Goal: Task Accomplishment & Management: Complete application form

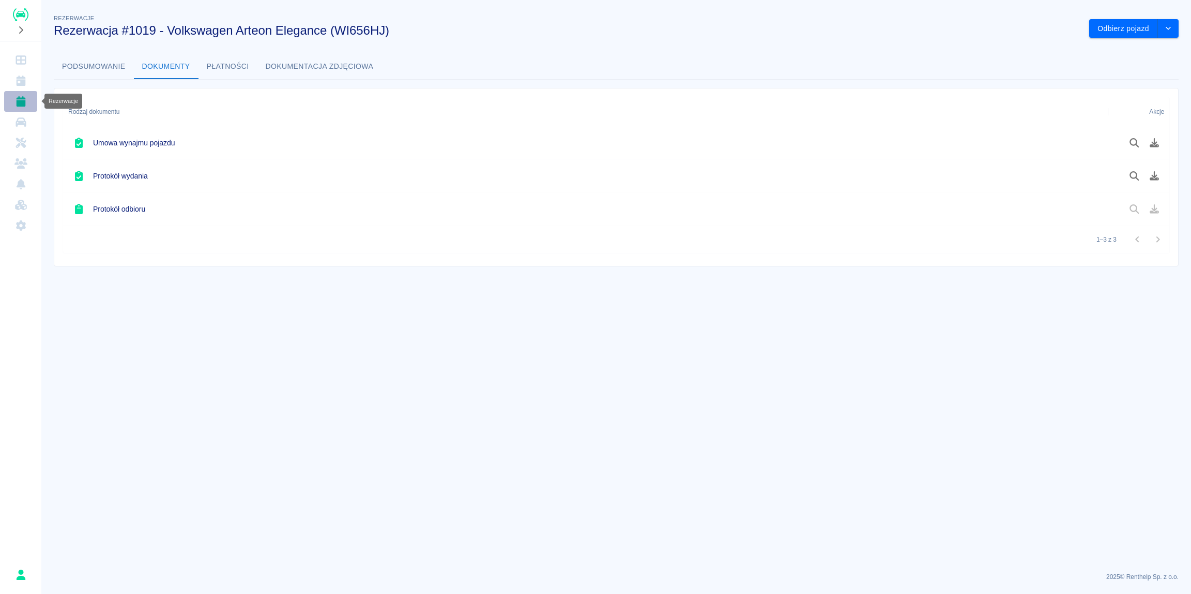
click at [17, 105] on icon "Rezerwacje" at bounding box center [20, 101] width 13 height 10
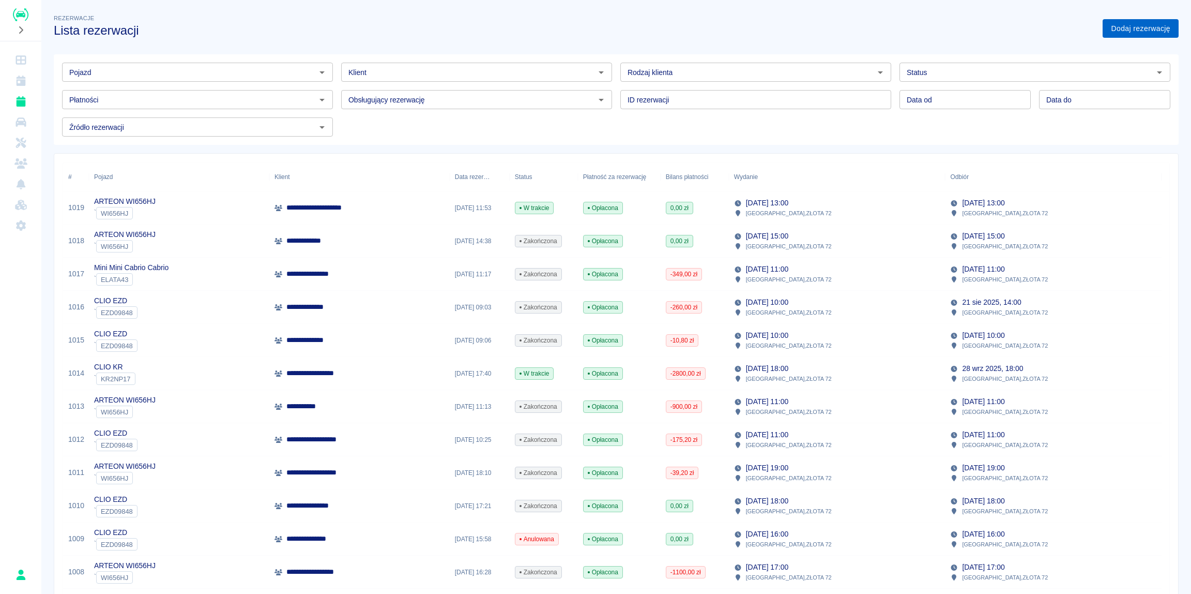
click at [1129, 26] on link "Dodaj rezerwację" at bounding box center [1141, 28] width 76 height 19
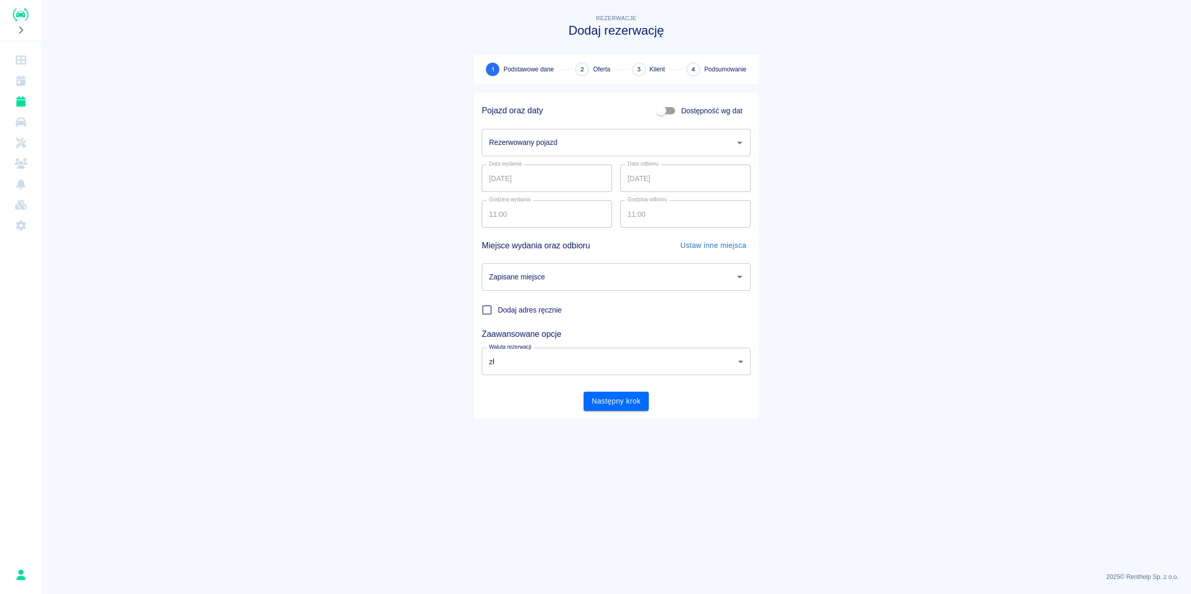
click at [561, 141] on input "Rezerwowany pojazd" at bounding box center [609, 142] width 244 height 18
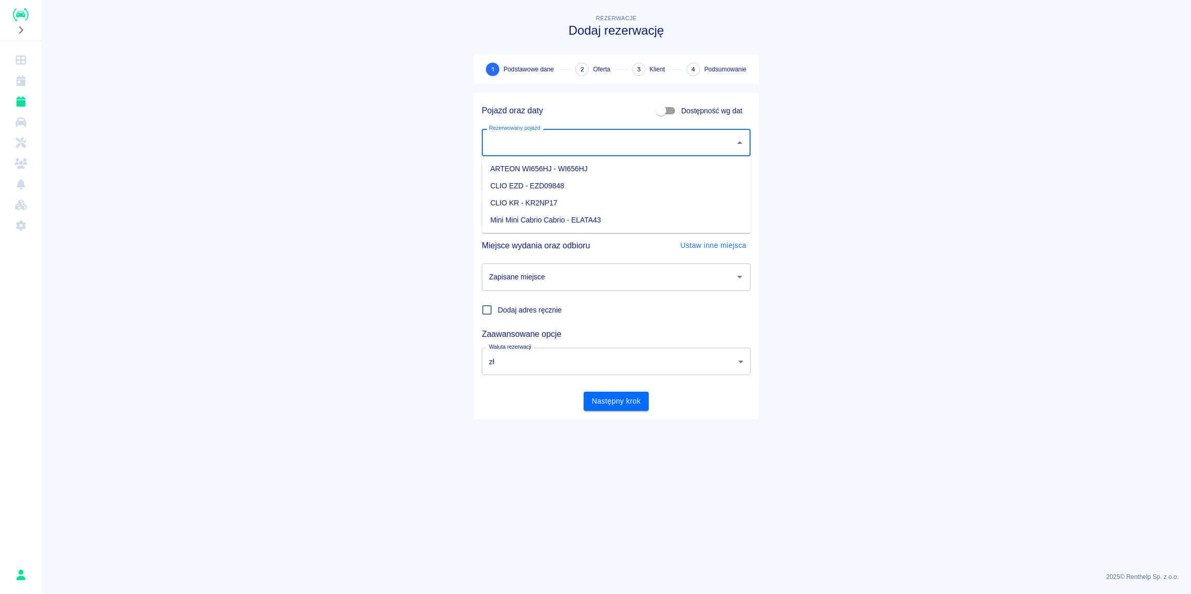
click at [540, 186] on li "CLIO EZD - EZD09848" at bounding box center [616, 185] width 269 height 17
type input "CLIO EZD - EZD09848"
click at [498, 211] on input "11:00" at bounding box center [543, 213] width 123 height 27
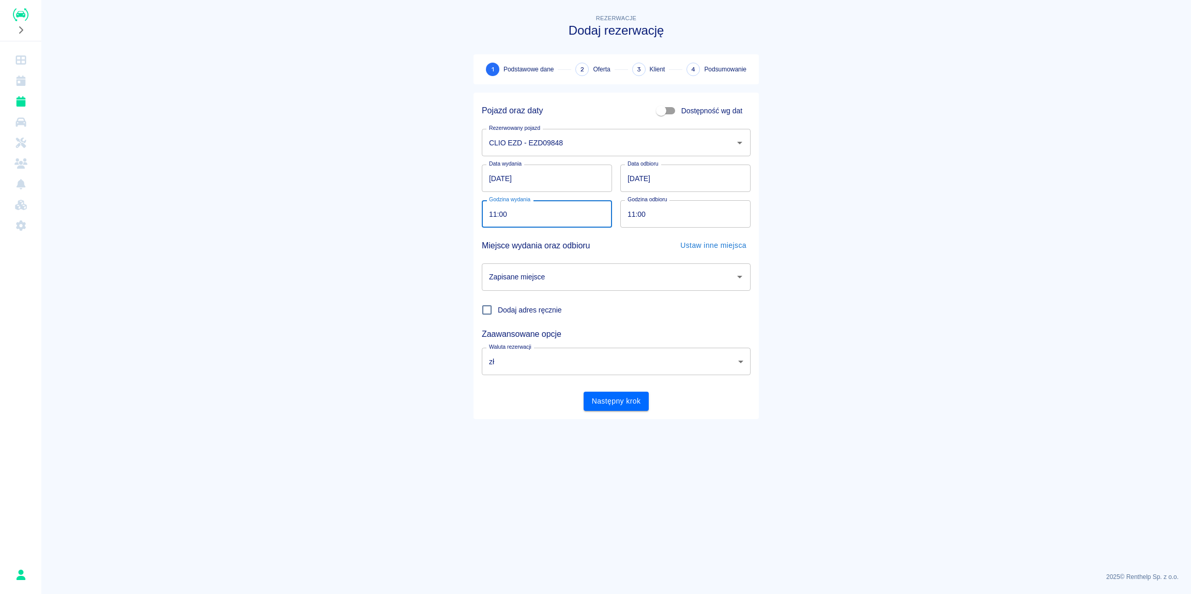
click at [494, 212] on input "11:00" at bounding box center [543, 213] width 123 height 27
type input "10:00"
drag, startPoint x: 365, startPoint y: 333, endPoint x: 342, endPoint y: 328, distance: 22.7
click at [365, 335] on main "Rezerwacje Dodaj rezerwację 1 Podstawowe dane 2 Oferta 3 Klient 4 Podsumowanie …" at bounding box center [616, 287] width 1150 height 551
drag, startPoint x: 353, startPoint y: 328, endPoint x: 395, endPoint y: 330, distance: 41.4
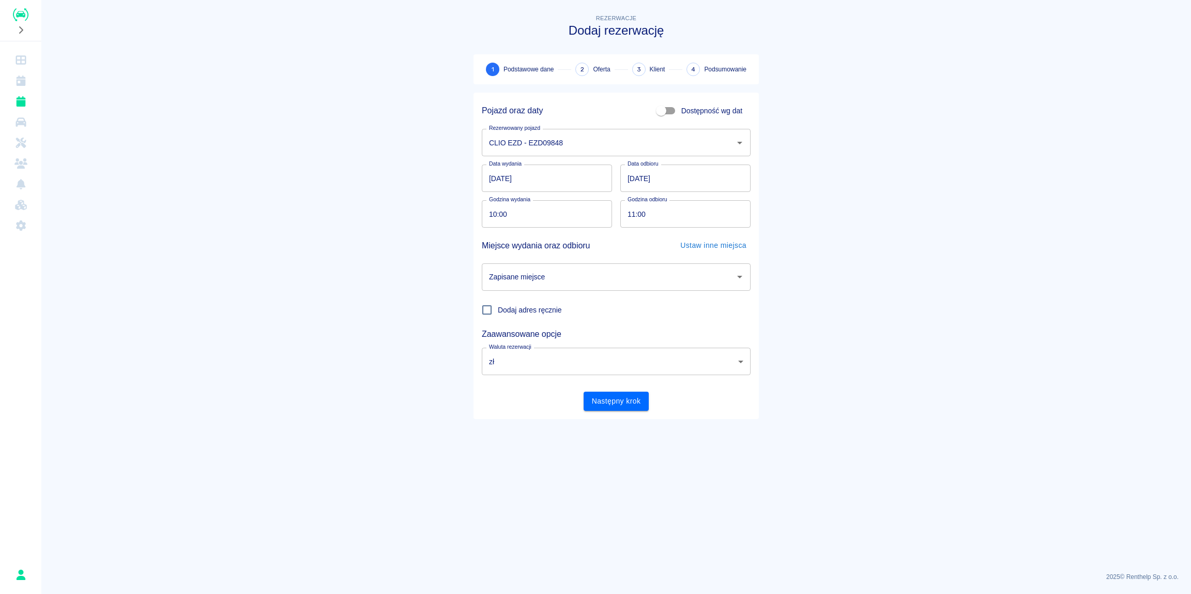
click at [364, 322] on main "Rezerwacje Dodaj rezerwację 1 Podstawowe dane 2 Oferta 3 Klient 4 Podsumowanie …" at bounding box center [616, 287] width 1150 height 551
click at [581, 284] on input "Zapisane miejsce" at bounding box center [609, 277] width 244 height 18
click at [527, 301] on li "BIURO - [GEOGRAPHIC_DATA], ZŁOTA 72" at bounding box center [616, 303] width 269 height 17
type input "BIURO - [GEOGRAPHIC_DATA], ZŁOTA 72"
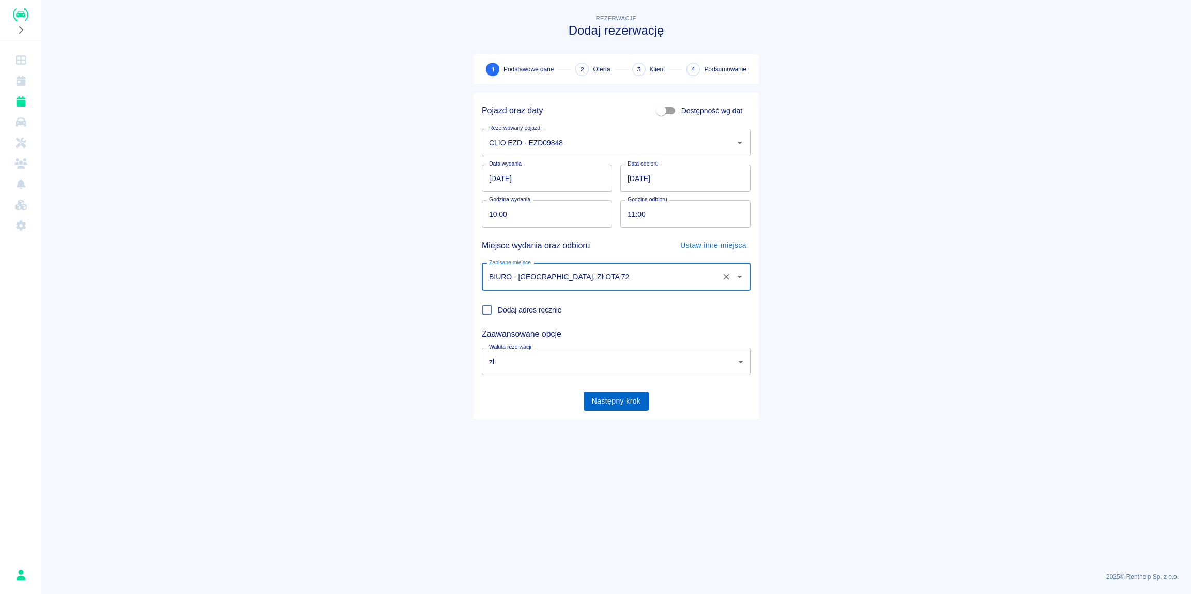
click at [608, 401] on button "Następny krok" at bounding box center [617, 400] width 66 height 19
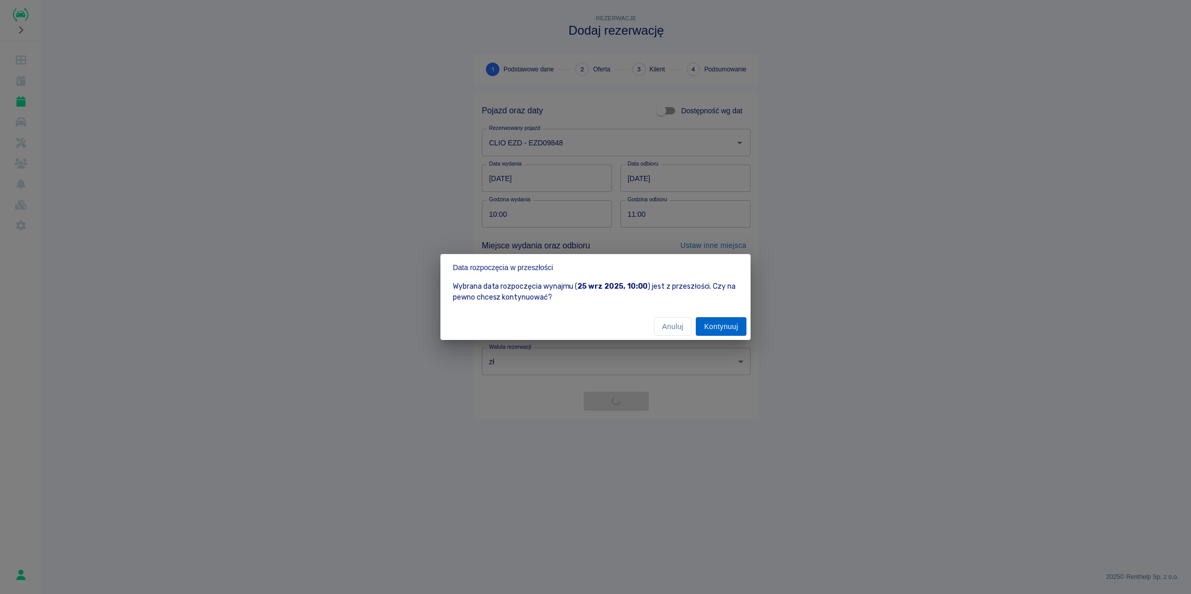
click at [718, 326] on button "Kontynuuj" at bounding box center [721, 326] width 51 height 19
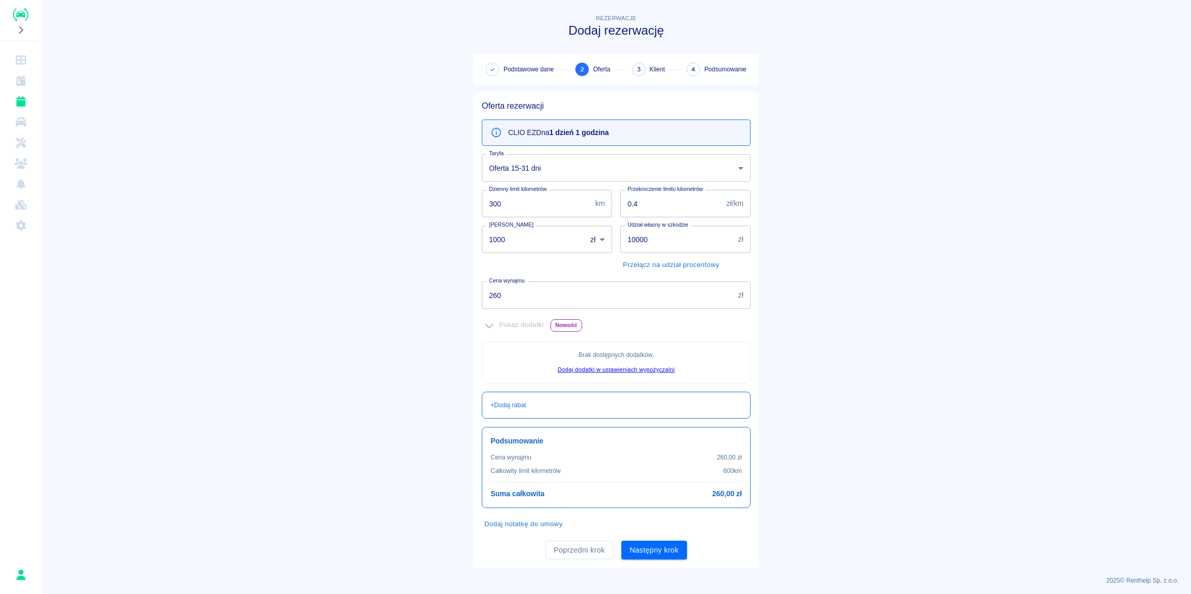
click at [523, 168] on body "Używamy plików Cookies, by zapewnić Ci najlepsze możliwe doświadczenie. Aby dow…" at bounding box center [595, 297] width 1191 height 594
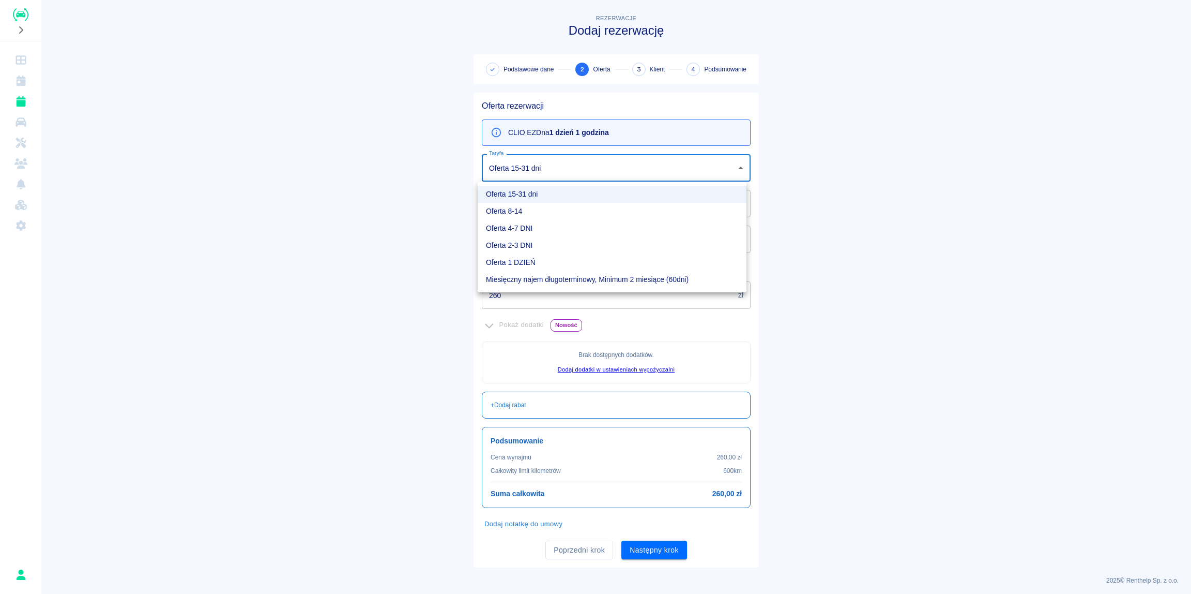
click at [519, 263] on li "Oferta 1 DZIEŃ" at bounding box center [612, 262] width 269 height 17
type input "08794f57-997a-492b-9a36-9e94526cfb16"
type input "460"
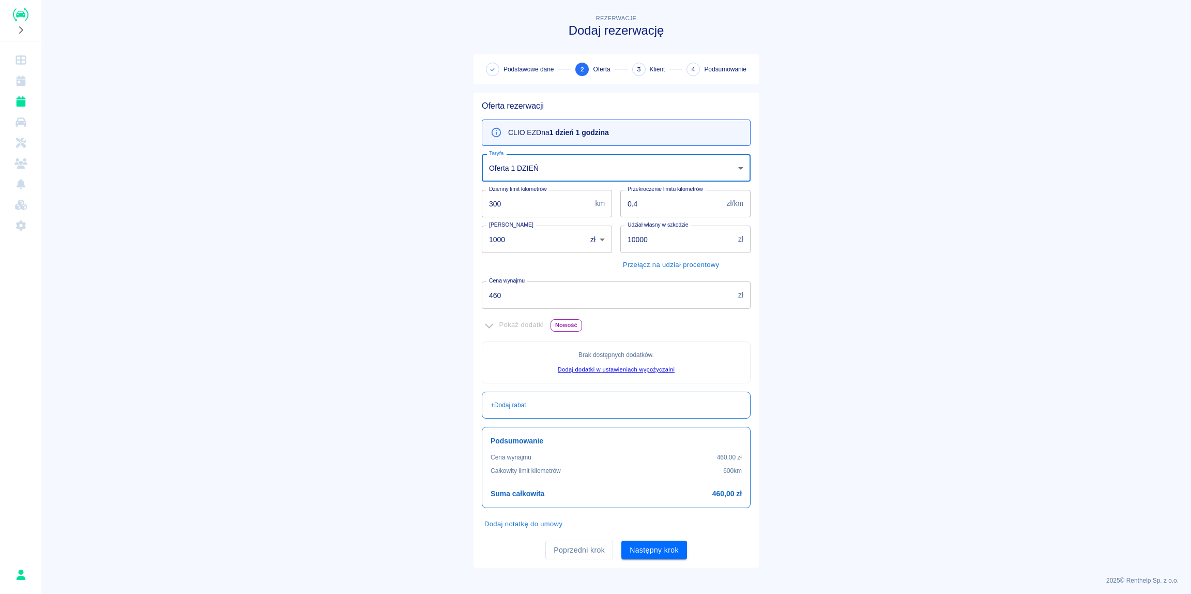
click at [280, 219] on main "Rezerwacje Dodaj rezerwację Podstawowe dane 2 Oferta 3 Klient 4 Podsumowanie Of…" at bounding box center [616, 289] width 1150 height 555
click at [657, 202] on input "0.4" at bounding box center [671, 203] width 102 height 27
type input "0.3"
click at [363, 228] on main "Rezerwacje Dodaj rezerwację Podstawowe dane 2 Oferta 3 Klient 4 Podsumowanie Of…" at bounding box center [616, 289] width 1150 height 555
click at [370, 236] on main "Rezerwacje Dodaj rezerwację Podstawowe dane 2 Oferta 3 Klient 4 Podsumowanie Of…" at bounding box center [616, 289] width 1150 height 555
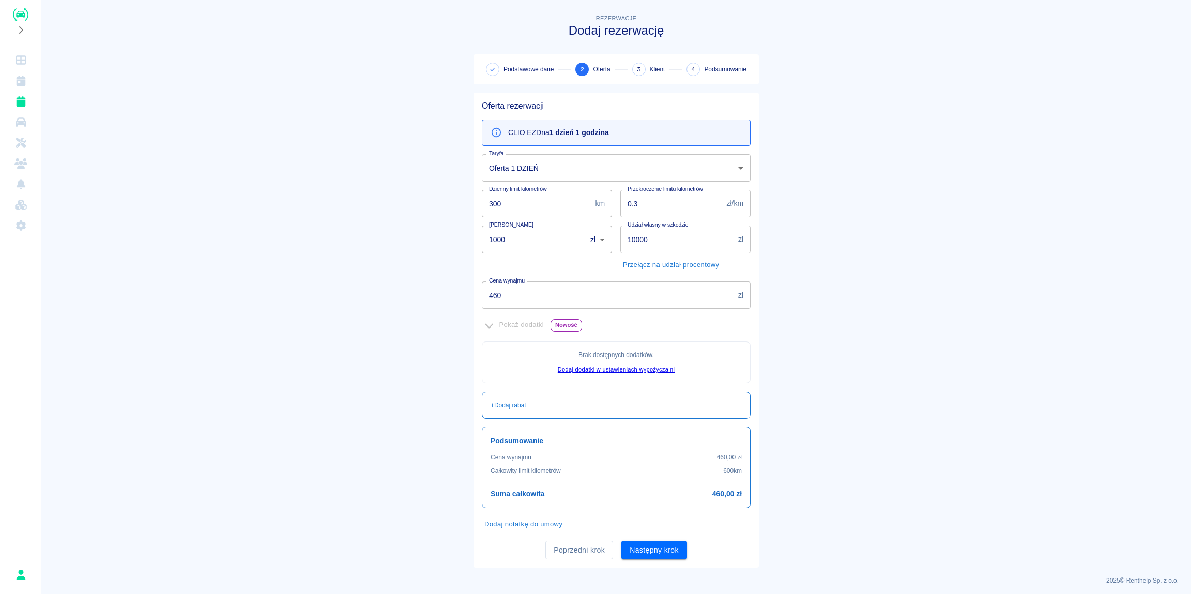
click at [377, 293] on main "Rezerwacje Dodaj rezerwację Podstawowe dane 2 Oferta 3 Klient 4 Podsumowanie Of…" at bounding box center [616, 289] width 1150 height 555
drag, startPoint x: 318, startPoint y: 288, endPoint x: 329, endPoint y: 298, distance: 14.6
click at [329, 299] on main "Rezerwacje Dodaj rezerwację Podstawowe dane 2 Oferta 3 Klient 4 Podsumowanie Of…" at bounding box center [616, 289] width 1150 height 555
click at [350, 344] on main "Rezerwacje Dodaj rezerwację Podstawowe dane 2 Oferta 3 Klient 4 Podsumowanie Of…" at bounding box center [616, 289] width 1150 height 555
drag, startPoint x: 604, startPoint y: 299, endPoint x: 439, endPoint y: 304, distance: 165.0
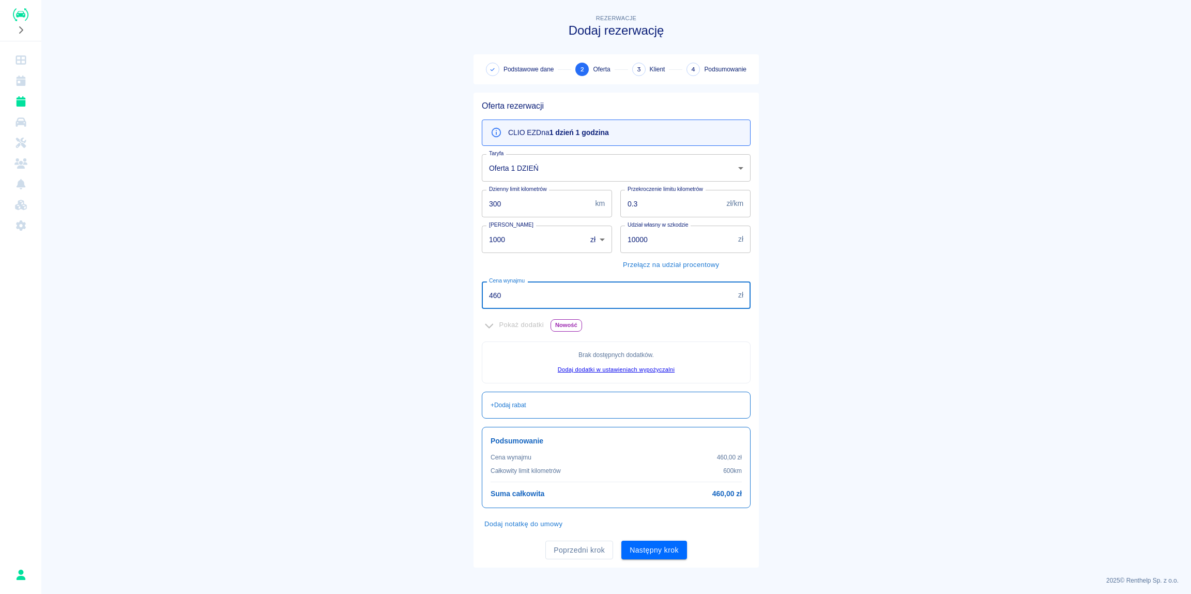
click at [482, 304] on input "460" at bounding box center [608, 294] width 252 height 27
type input "170"
click at [353, 328] on main "Rezerwacje Dodaj rezerwację Podstawowe dane 2 Oferta 3 Klient 4 Podsumowanie Of…" at bounding box center [616, 289] width 1150 height 555
click at [652, 235] on input "10000" at bounding box center [677, 238] width 114 height 27
type input "1000"
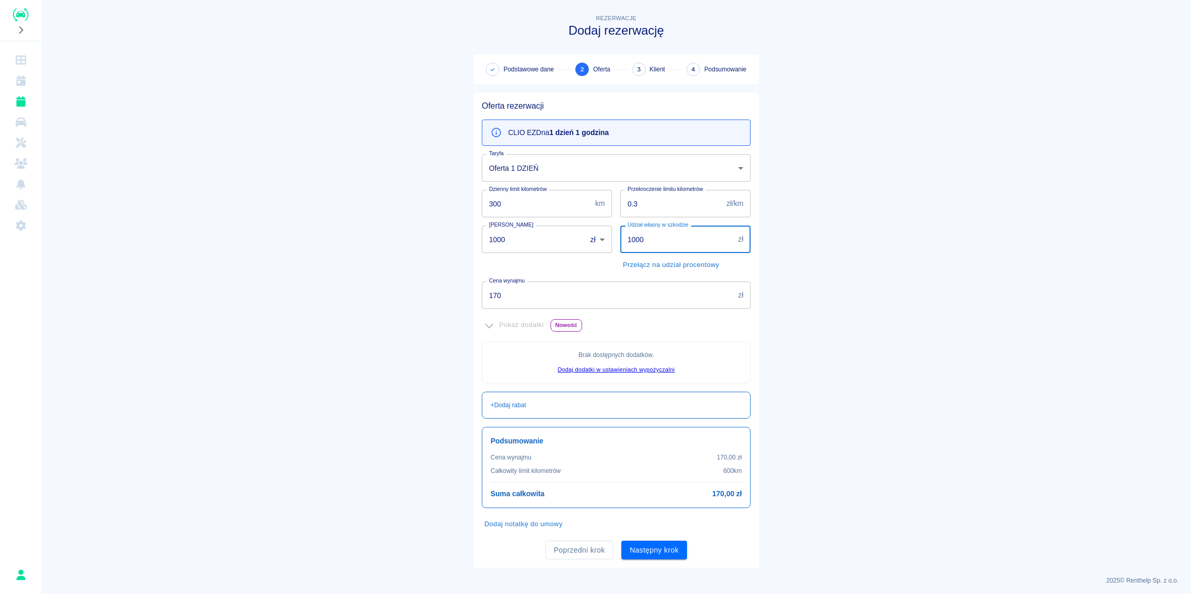
click at [385, 317] on main "Rezerwacje Dodaj rezerwację Podstawowe dane 2 Oferta 3 Klient 4 Podsumowanie Of…" at bounding box center [616, 289] width 1150 height 555
click at [656, 551] on button "Następny krok" at bounding box center [655, 549] width 66 height 19
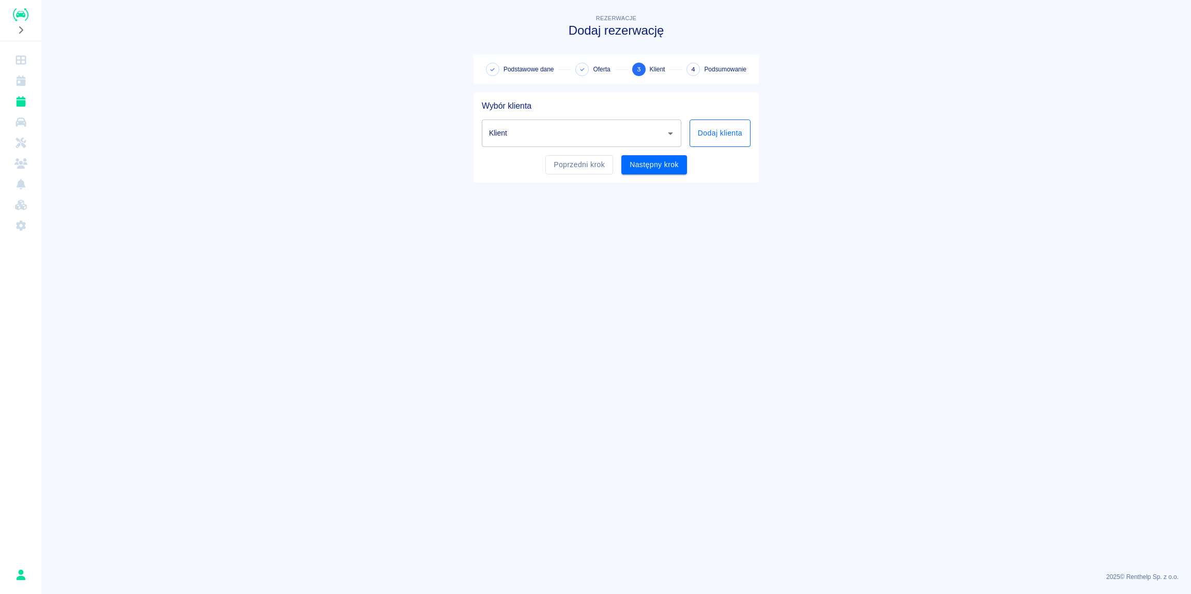
click at [721, 136] on button "Dodaj klienta" at bounding box center [720, 132] width 61 height 27
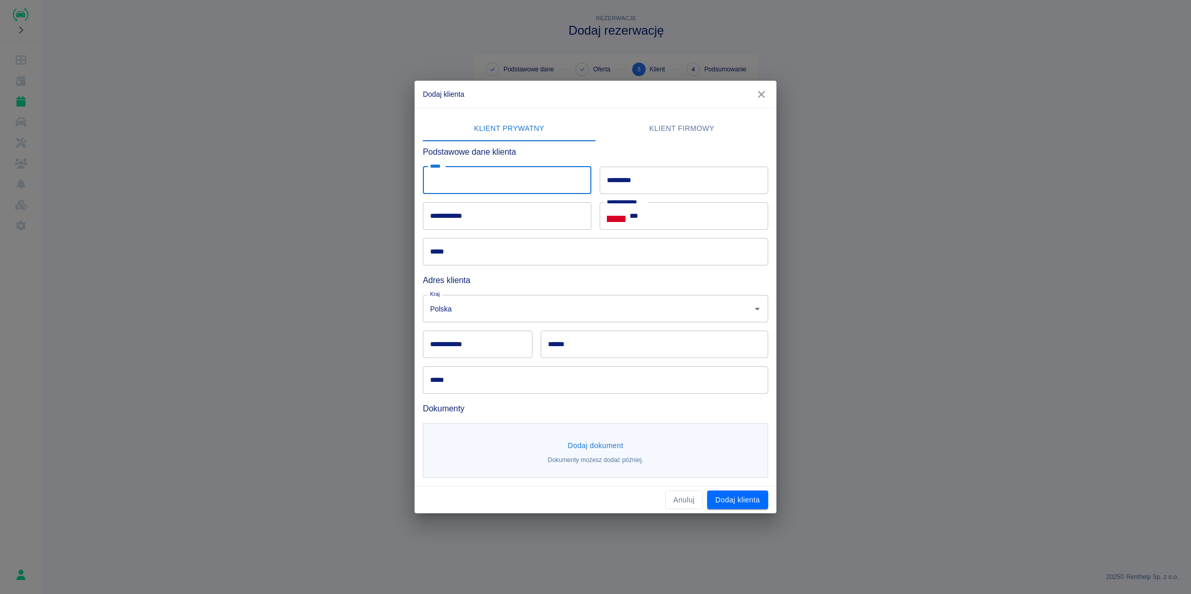
click at [508, 179] on input "*****" at bounding box center [507, 180] width 169 height 27
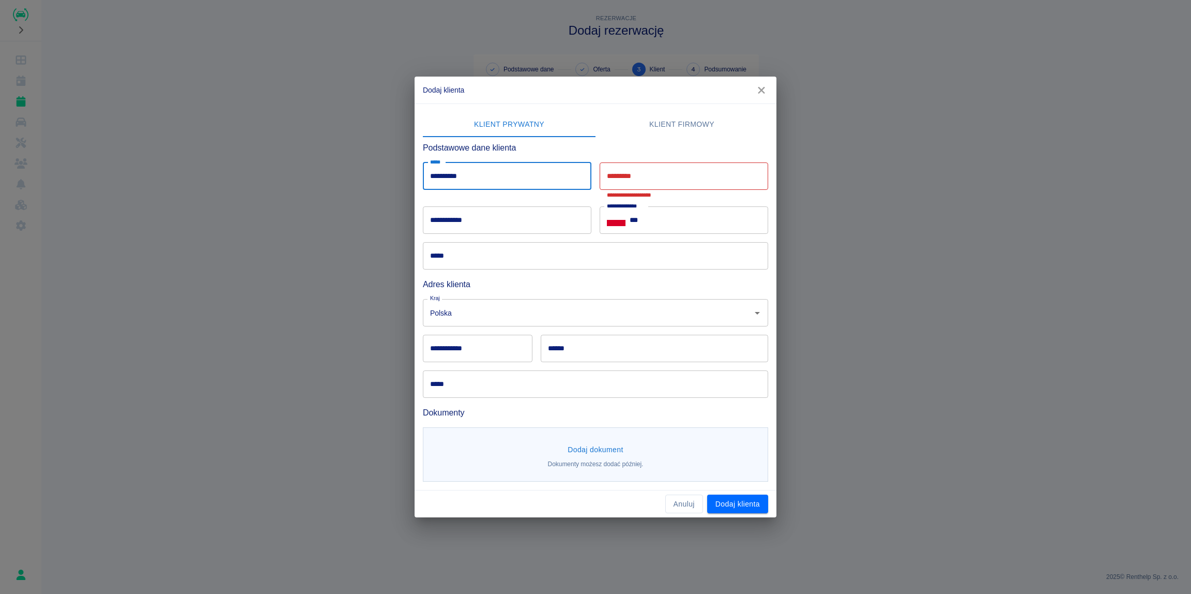
drag, startPoint x: 494, startPoint y: 183, endPoint x: 333, endPoint y: 190, distance: 161.0
click at [423, 190] on input "**********" at bounding box center [507, 175] width 169 height 27
type input "**********"
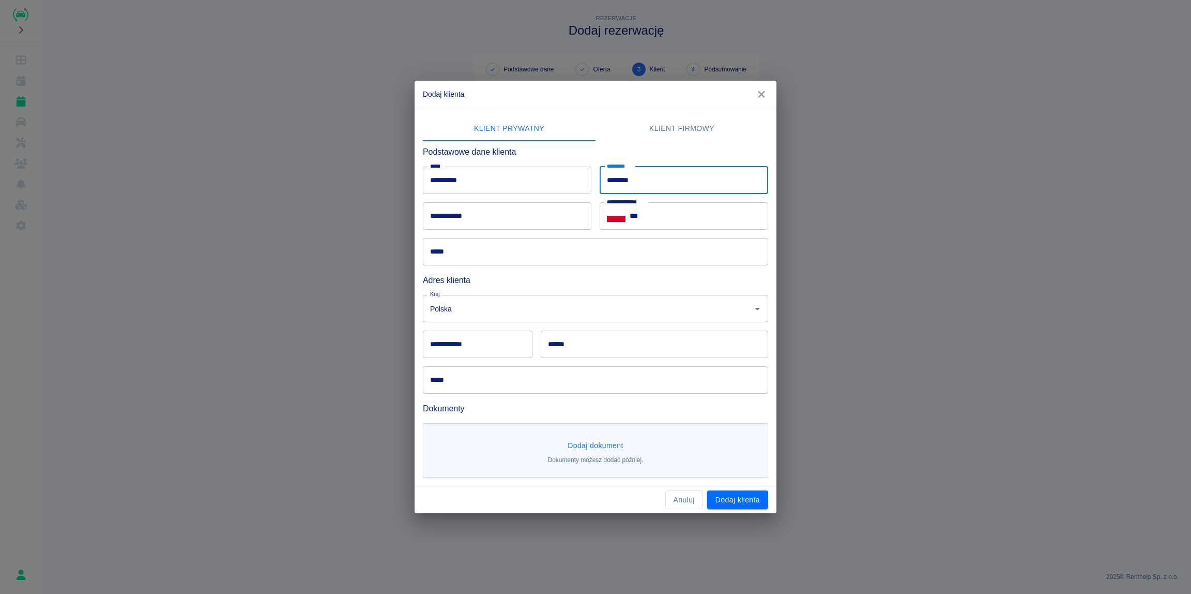
type input "********"
drag, startPoint x: 449, startPoint y: 214, endPoint x: 452, endPoint y: 219, distance: 5.8
click at [451, 221] on input "**********" at bounding box center [507, 215] width 169 height 27
click at [449, 221] on input "**********" at bounding box center [507, 215] width 169 height 27
click at [482, 220] on input "**********" at bounding box center [507, 215] width 169 height 27
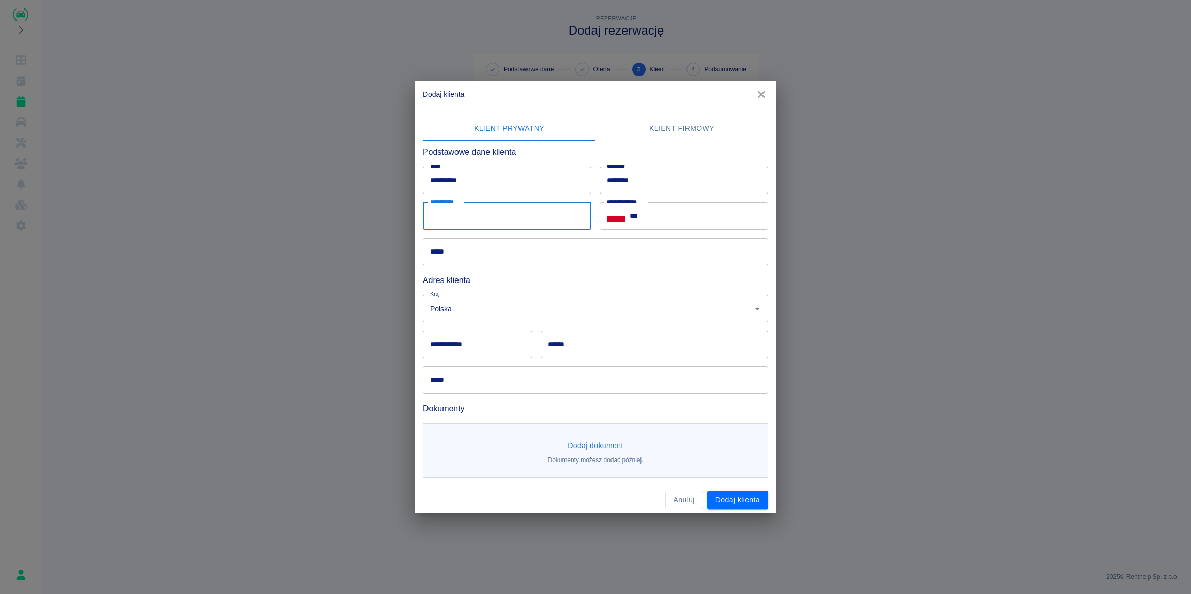
click at [502, 218] on input "**********" at bounding box center [507, 215] width 169 height 27
click at [495, 217] on input "**********" at bounding box center [507, 215] width 169 height 27
type input "**********"
click at [693, 219] on input "***" at bounding box center [699, 215] width 139 height 27
type input "**********"
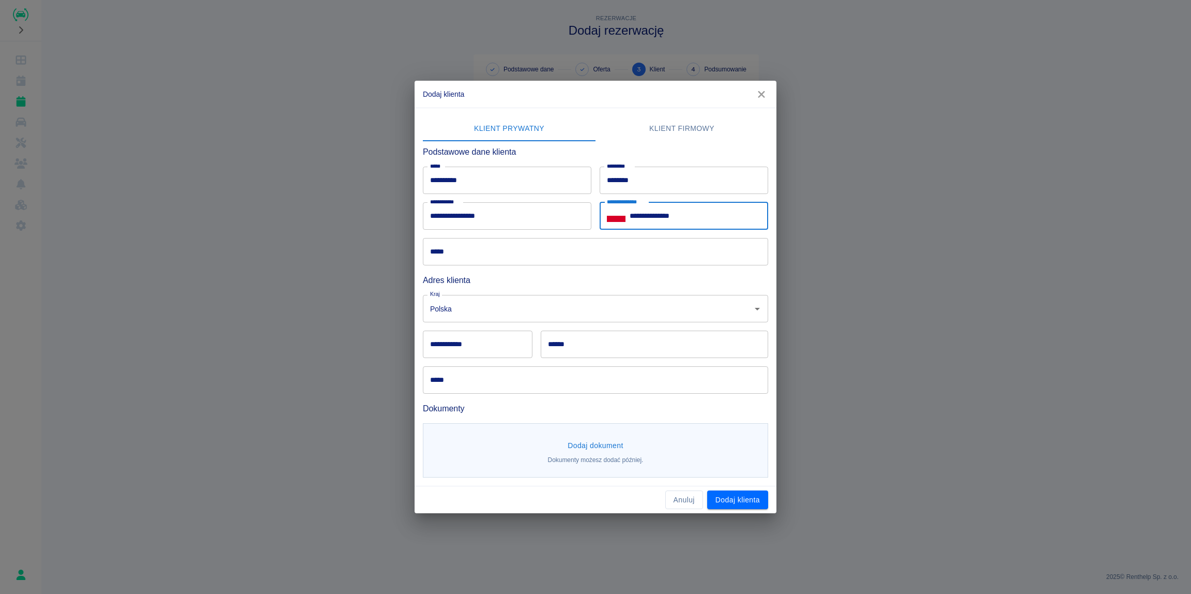
click at [475, 251] on input "*****" at bounding box center [595, 251] width 345 height 27
type input "**********"
click at [487, 344] on input "**********" at bounding box center [478, 343] width 110 height 27
type input "**********"
click at [456, 381] on input "*****" at bounding box center [595, 379] width 345 height 27
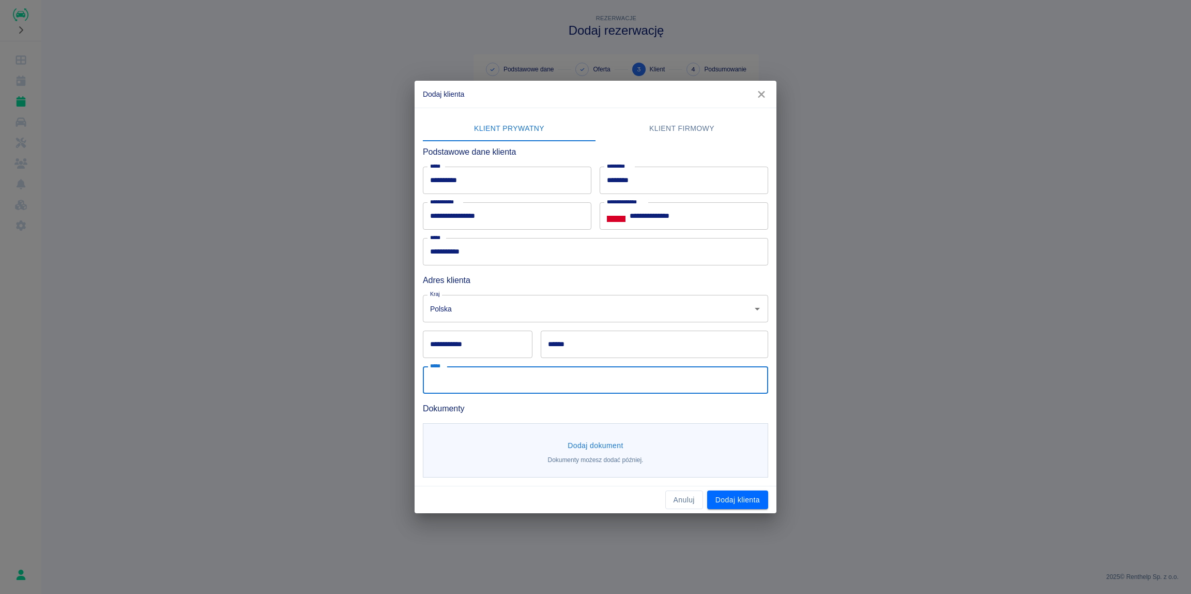
paste input "**********"
type input "**********"
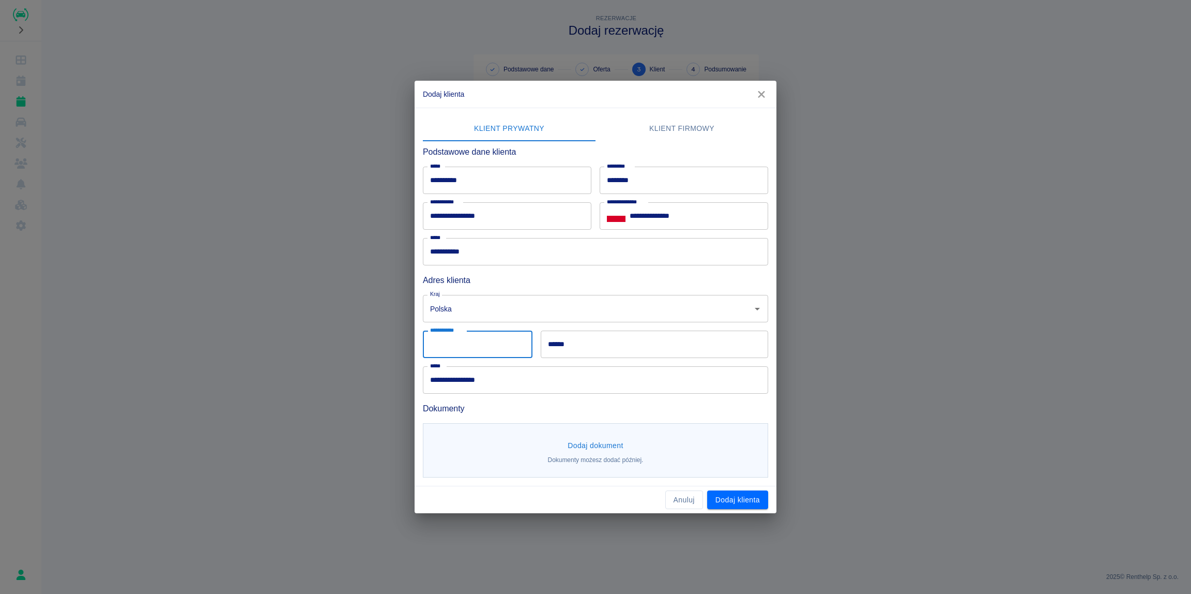
click at [489, 342] on input "**********" at bounding box center [478, 343] width 110 height 27
type input "******"
type input "**********"
click at [601, 444] on button "Dodaj dokument" at bounding box center [596, 445] width 64 height 19
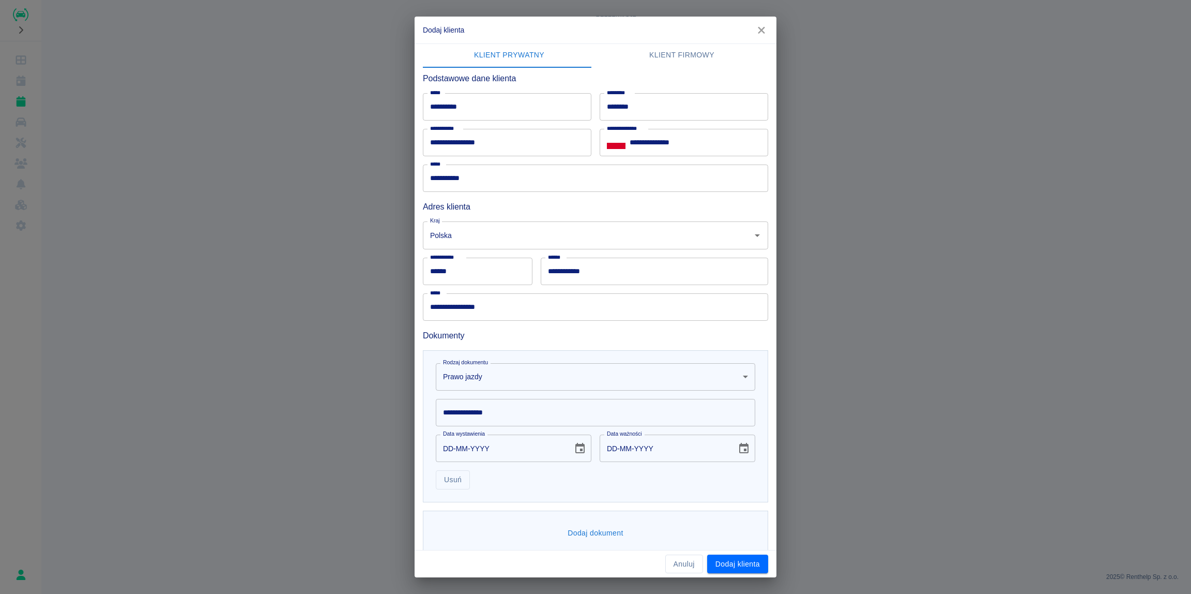
scroll to position [23, 0]
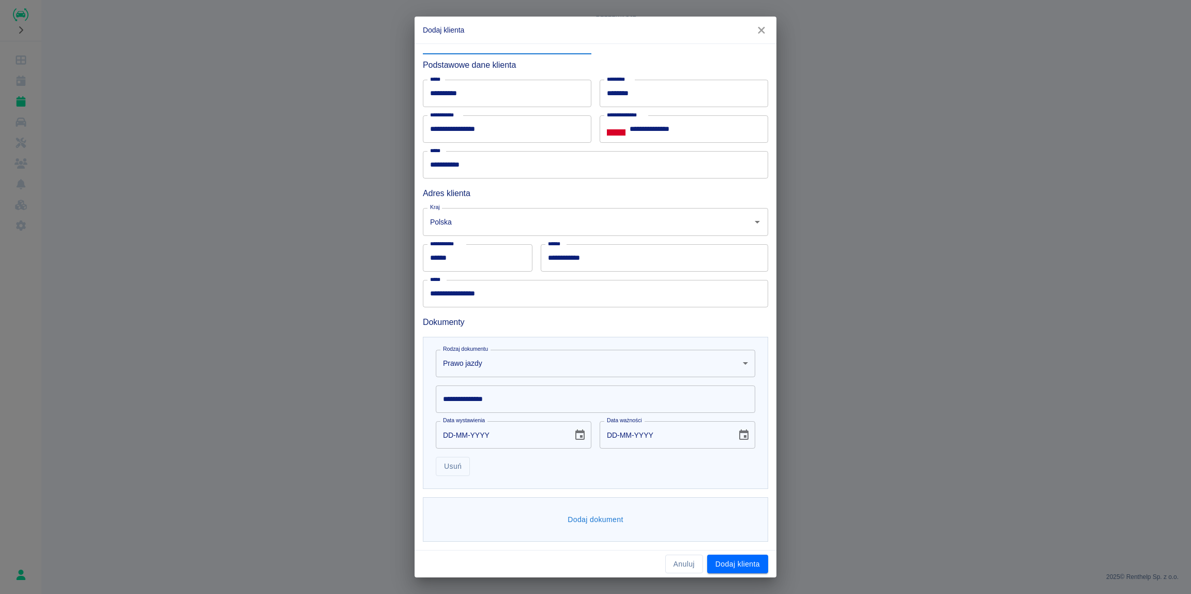
click at [477, 399] on input "**********" at bounding box center [596, 398] width 320 height 27
type input "**********"
click at [583, 514] on button "Dodaj dokument" at bounding box center [596, 519] width 64 height 19
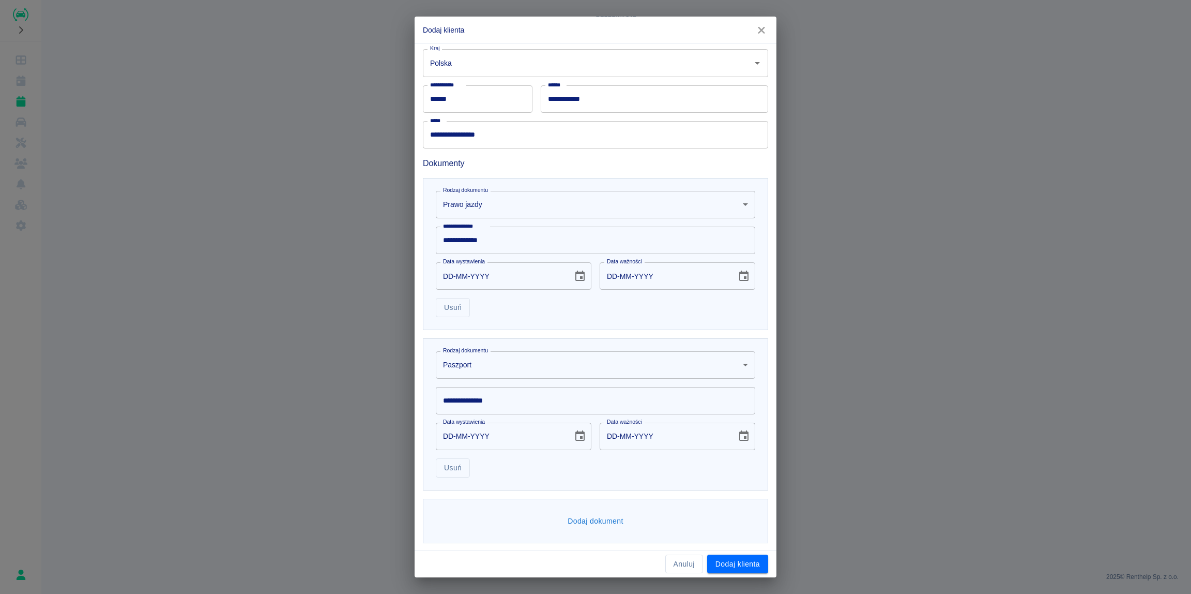
scroll to position [183, 0]
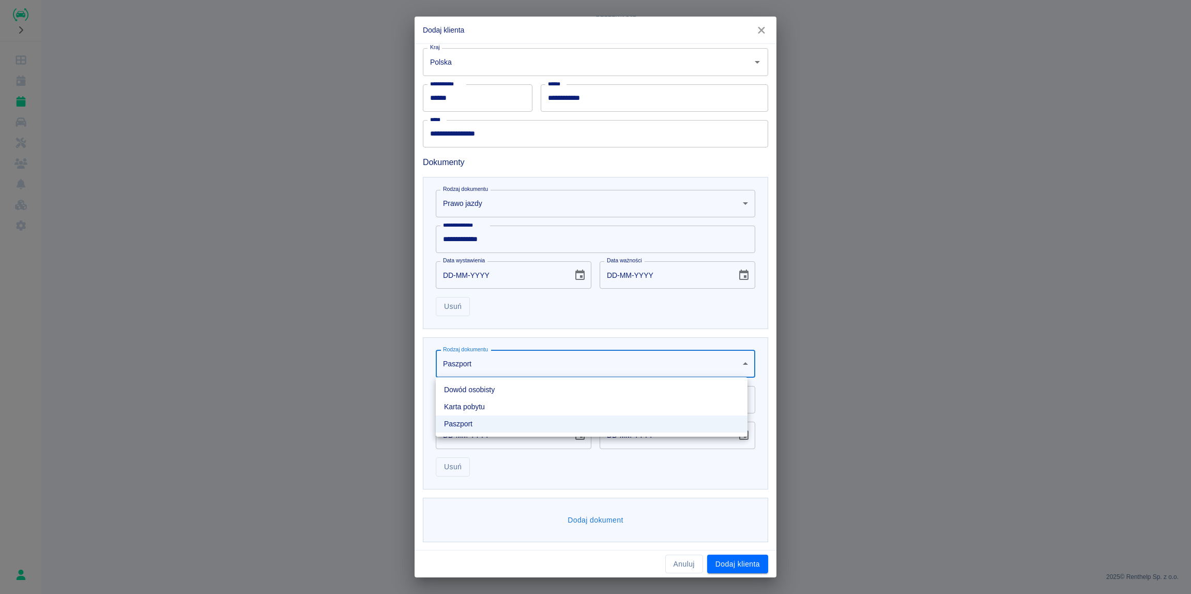
click at [457, 367] on body "**********" at bounding box center [595, 297] width 1191 height 594
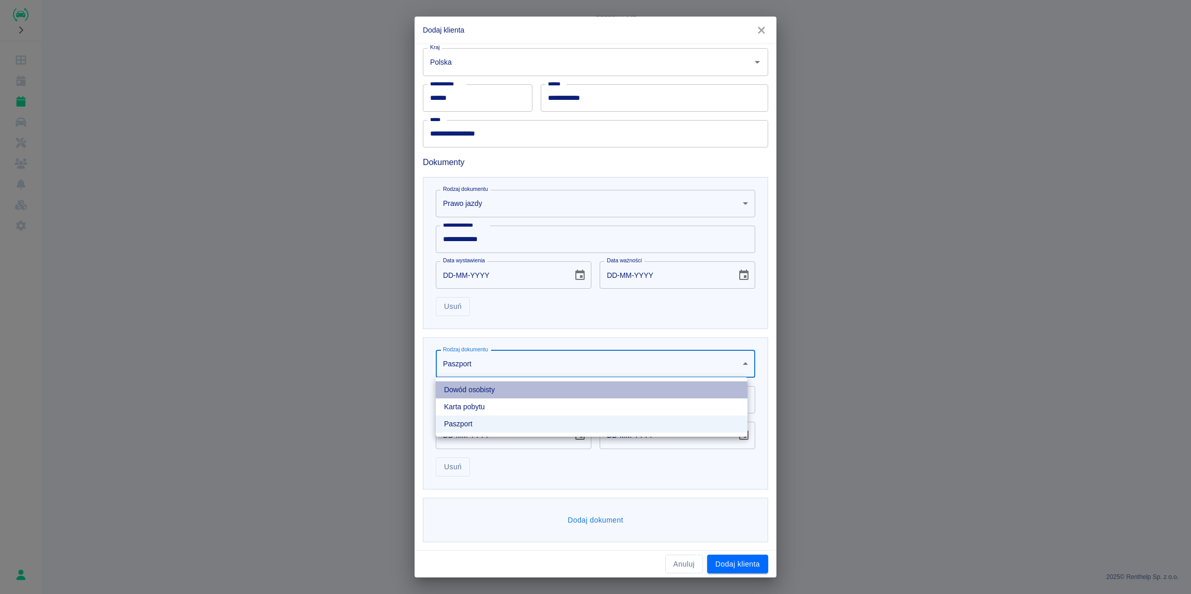
click at [482, 392] on li "Dowód osobisty" at bounding box center [592, 389] width 312 height 17
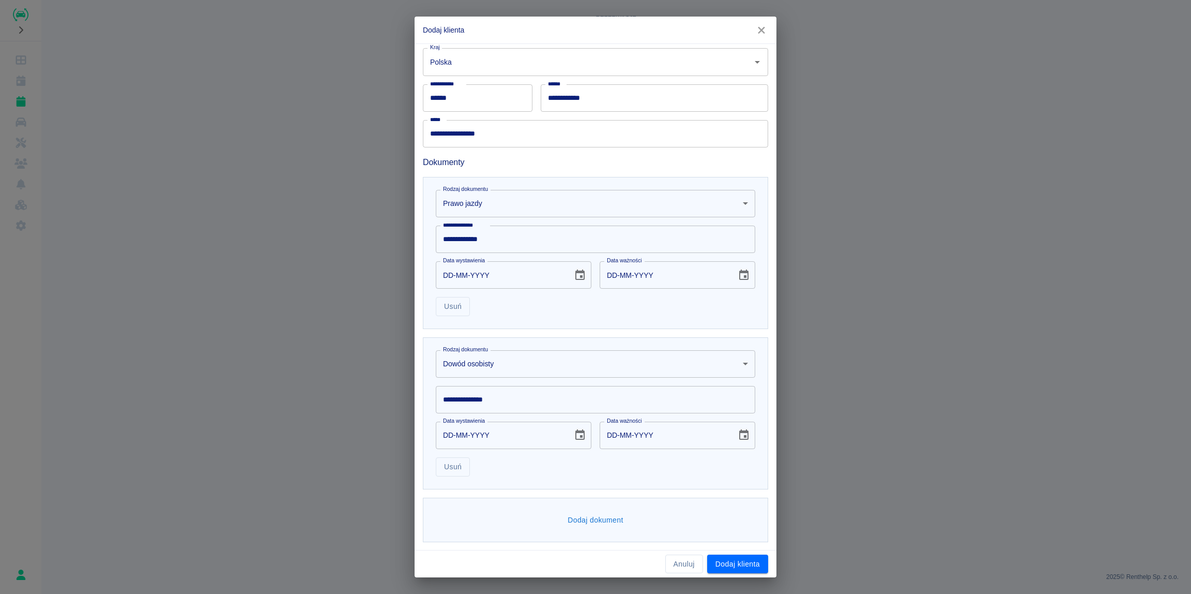
click at [479, 397] on input "**********" at bounding box center [596, 399] width 320 height 27
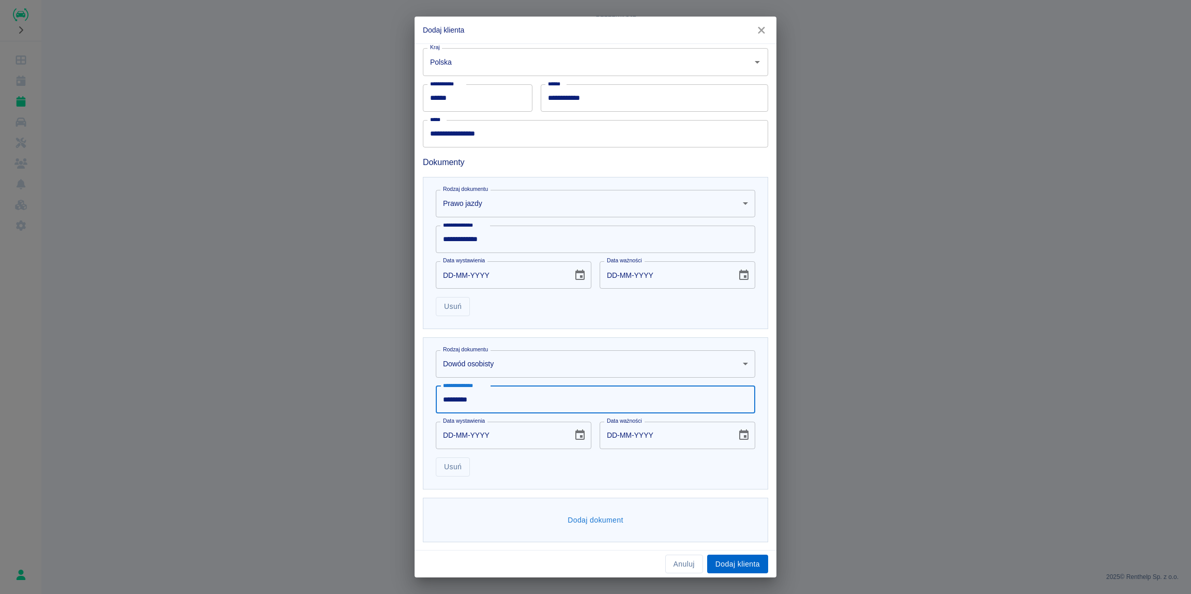
type input "*********"
click at [744, 561] on button "Dodaj klienta" at bounding box center [737, 563] width 61 height 19
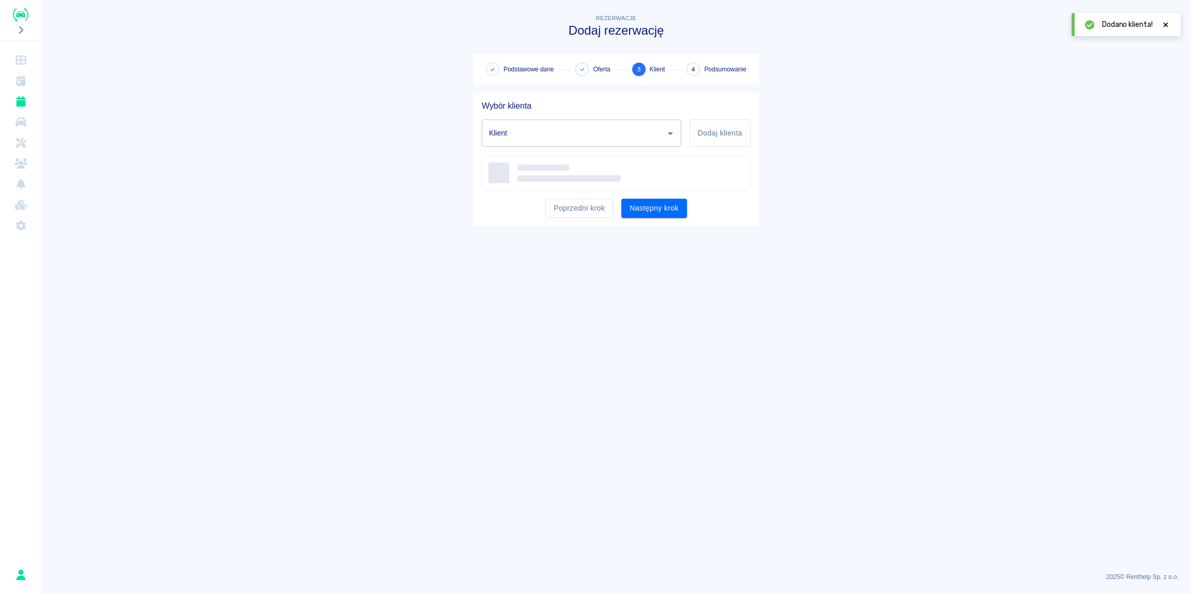
type input "[PERSON_NAME] ([PHONE_NUMBER])"
click at [641, 217] on button "Następny krok" at bounding box center [655, 211] width 66 height 19
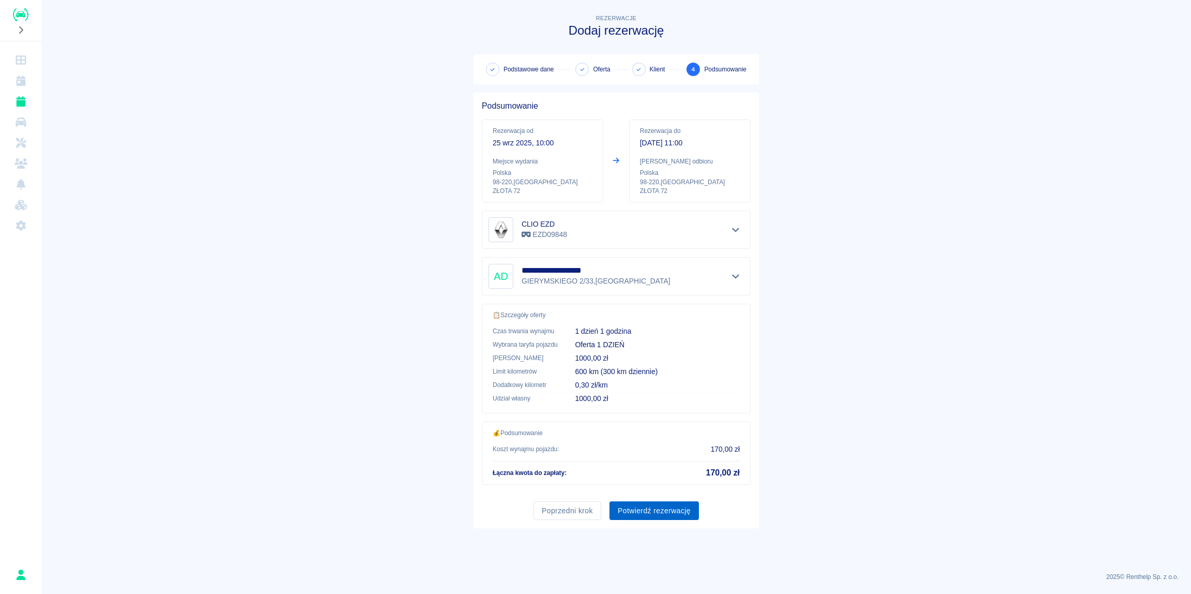
click at [653, 506] on button "Potwierdź rezerwację" at bounding box center [654, 510] width 89 height 19
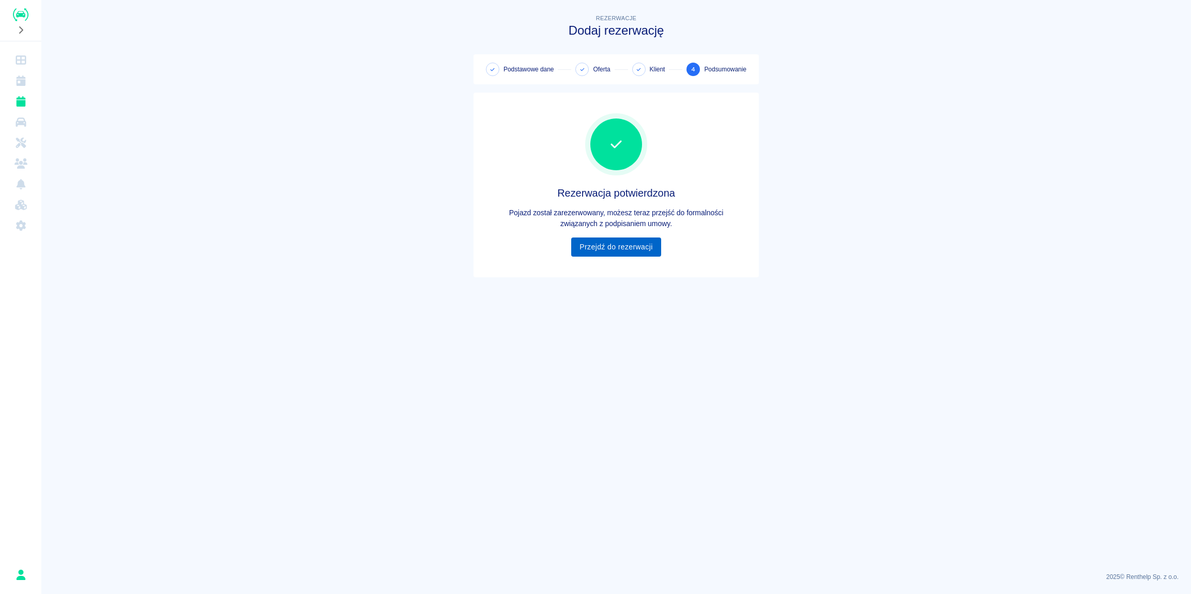
click at [633, 244] on link "Przejdź do rezerwacji" at bounding box center [615, 246] width 89 height 19
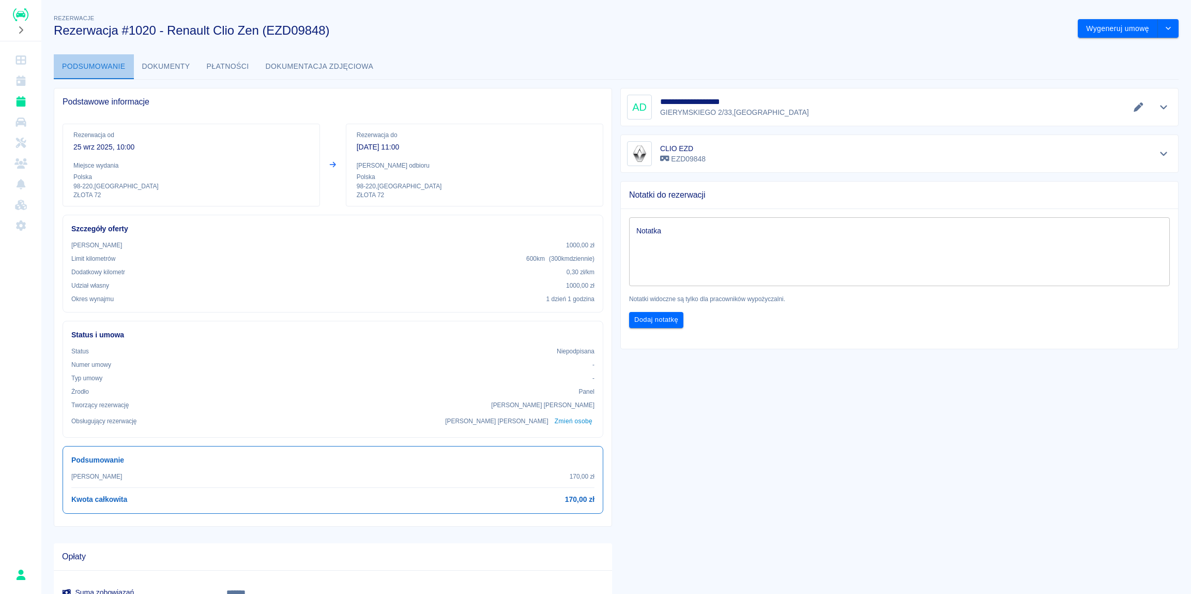
click at [94, 68] on button "Podsumowanie" at bounding box center [94, 66] width 80 height 25
click at [172, 69] on button "Dokumenty" at bounding box center [166, 66] width 65 height 25
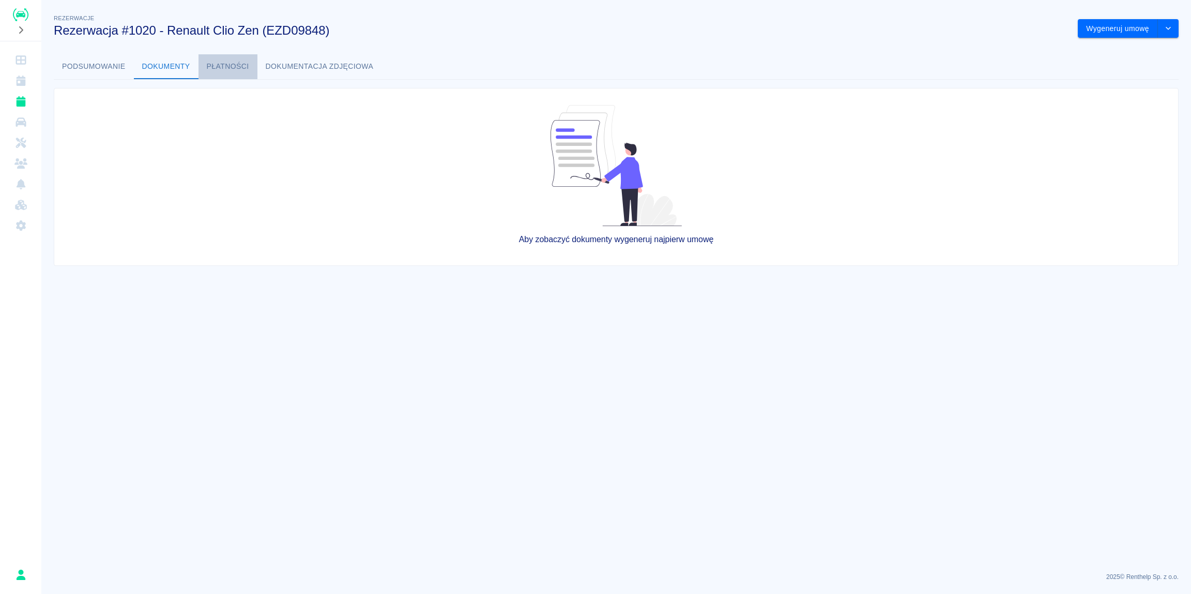
click at [233, 68] on button "Płatności" at bounding box center [228, 66] width 59 height 25
click at [109, 68] on button "Podsumowanie" at bounding box center [94, 66] width 80 height 25
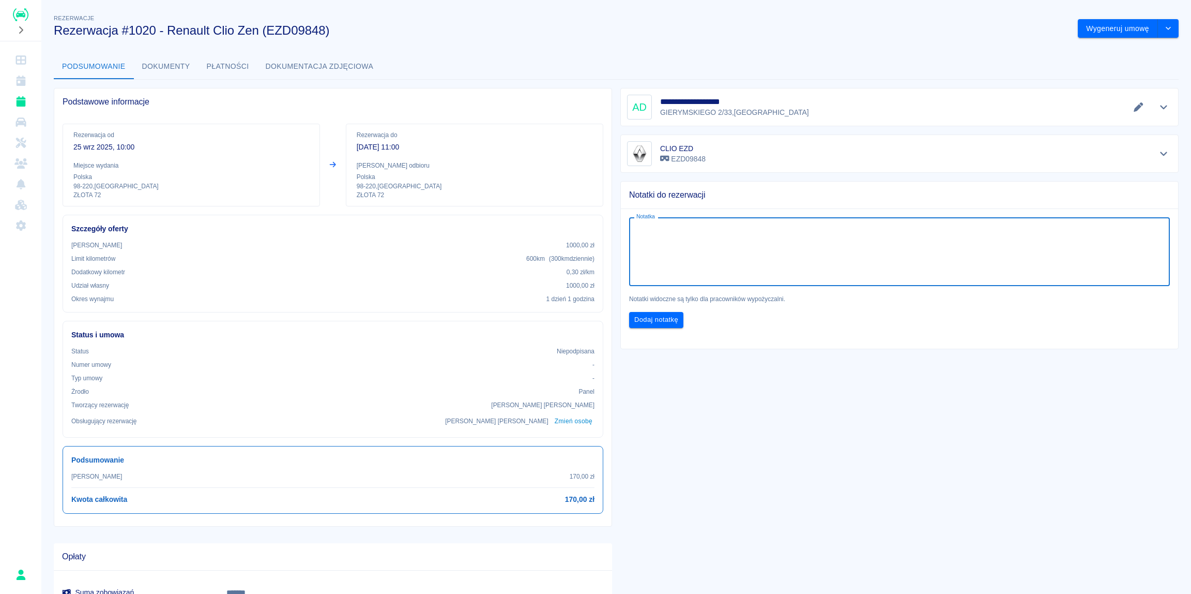
click at [652, 227] on textarea "Notatka" at bounding box center [900, 252] width 526 height 52
click at [1164, 26] on icon "drop-down" at bounding box center [1168, 28] width 8 height 7
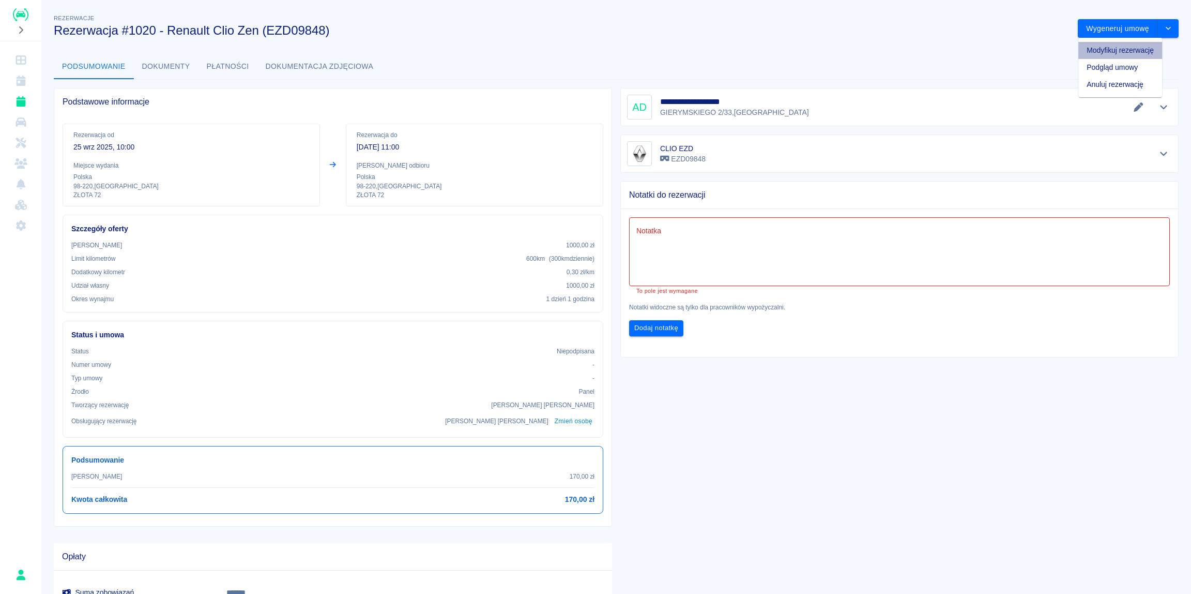
click at [1119, 49] on li "Modyfikuj rezerwację" at bounding box center [1121, 50] width 84 height 17
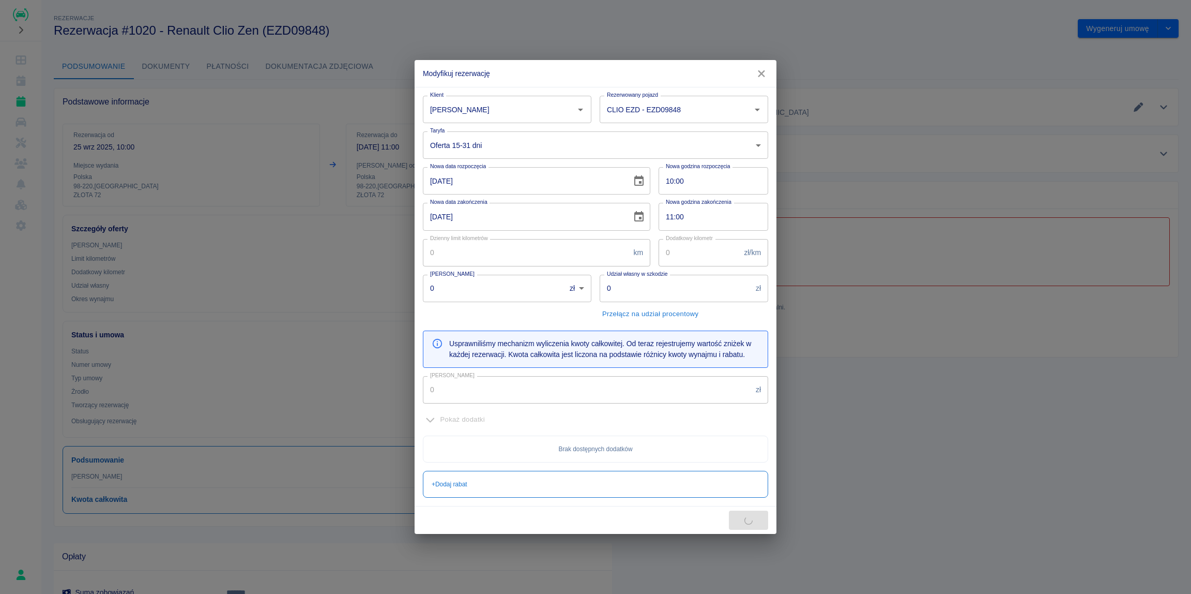
type input "300"
type input "0.3"
type input "1000"
type input "260"
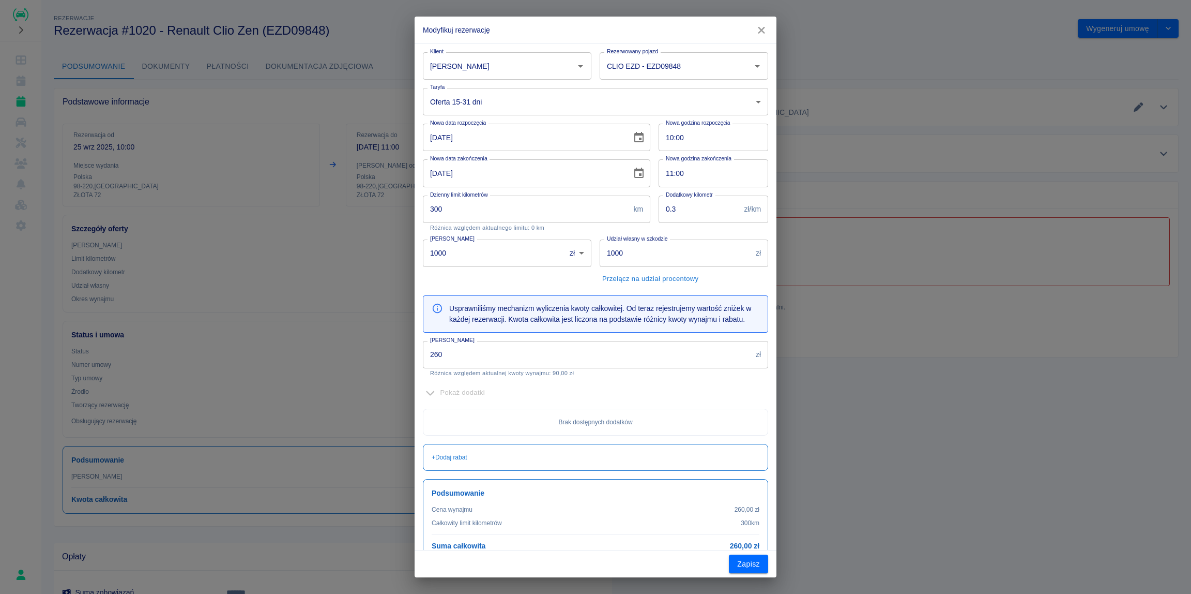
click at [668, 174] on input "11:00" at bounding box center [710, 172] width 102 height 27
type input "10:00"
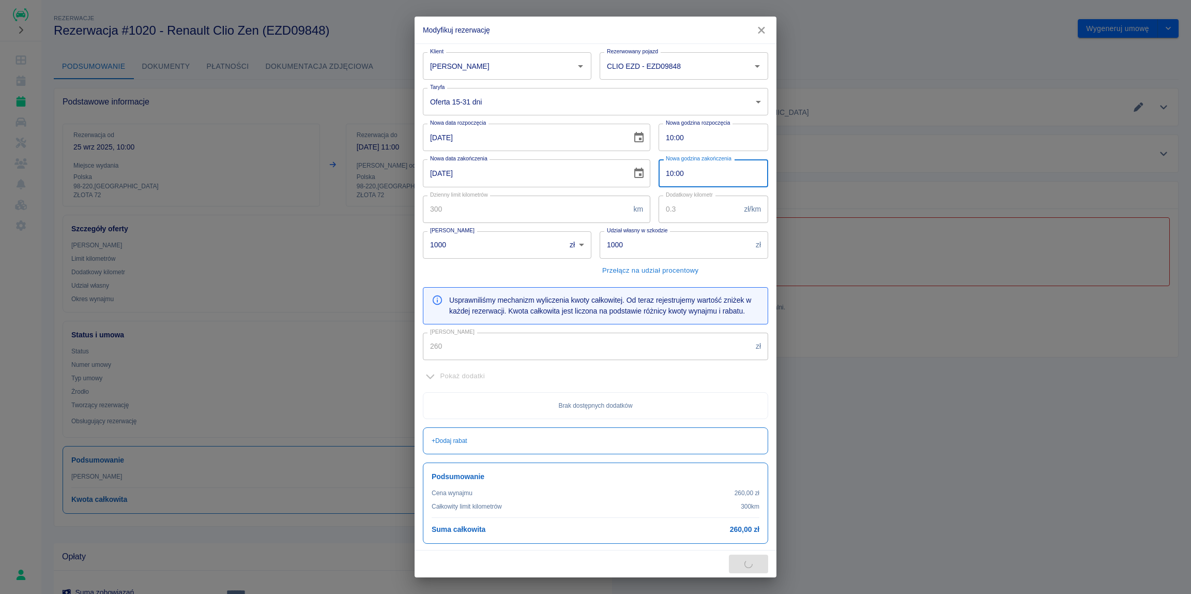
type input "130"
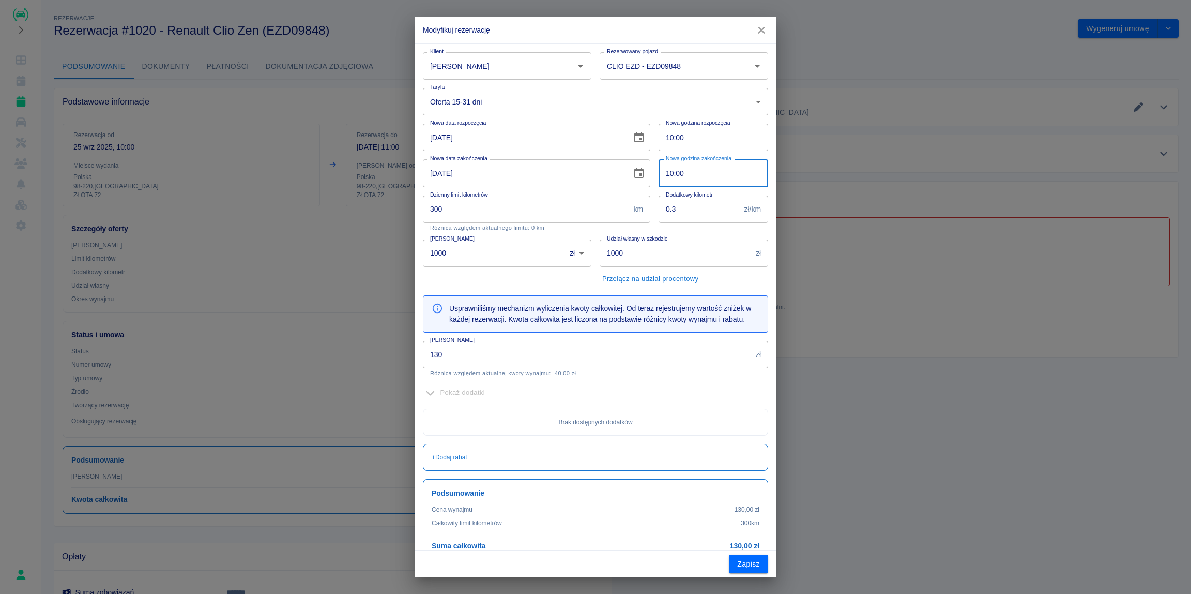
type input "10:00"
drag, startPoint x: 569, startPoint y: 281, endPoint x: 568, endPoint y: 286, distance: 5.2
click at [569, 281] on div "Kaucja 1000 zł PLN ​ [PERSON_NAME]" at bounding box center [503, 259] width 177 height 56
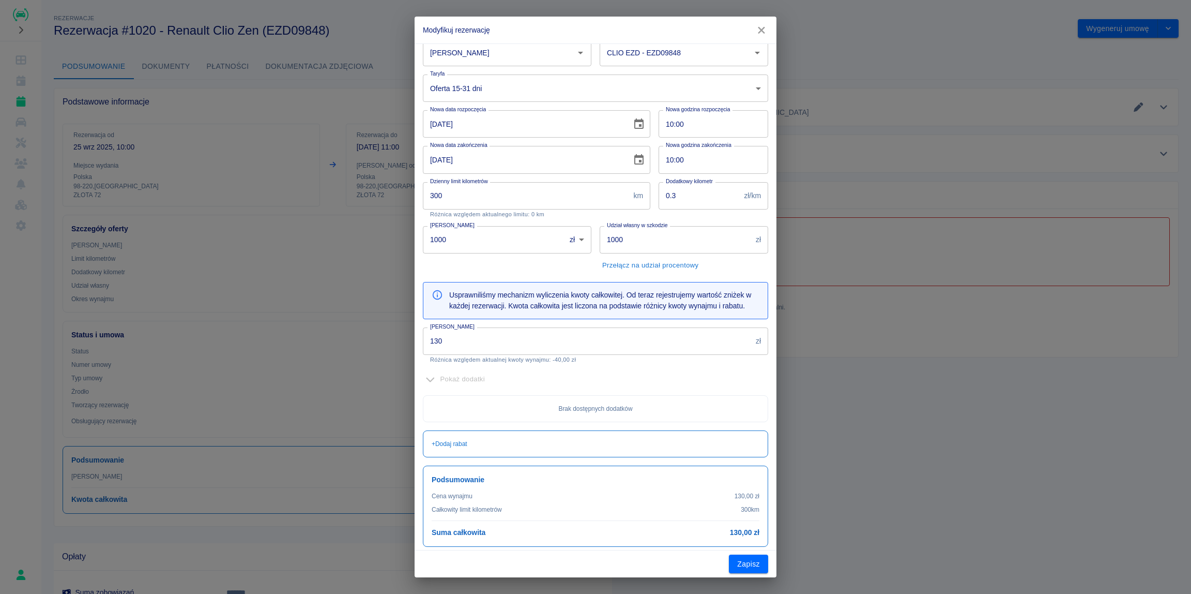
scroll to position [19, 0]
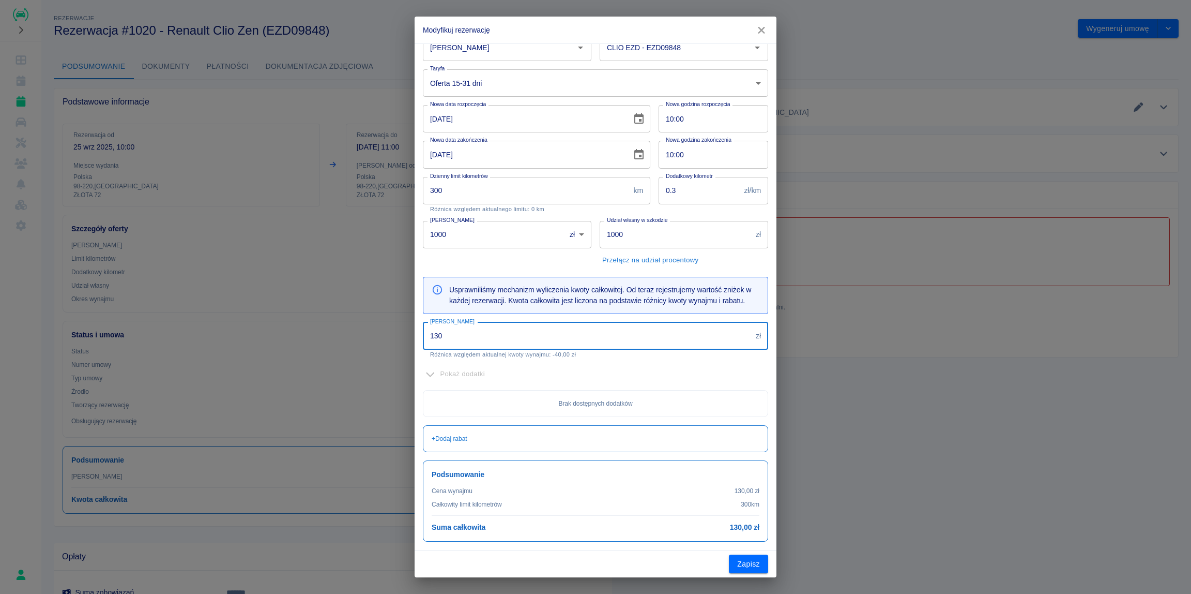
click at [476, 336] on input "130" at bounding box center [587, 335] width 329 height 27
drag, startPoint x: 477, startPoint y: 338, endPoint x: 304, endPoint y: 336, distance: 173.7
click at [423, 336] on input "130" at bounding box center [587, 335] width 329 height 27
type input "170"
click at [758, 567] on button "Zapisz" at bounding box center [748, 563] width 39 height 19
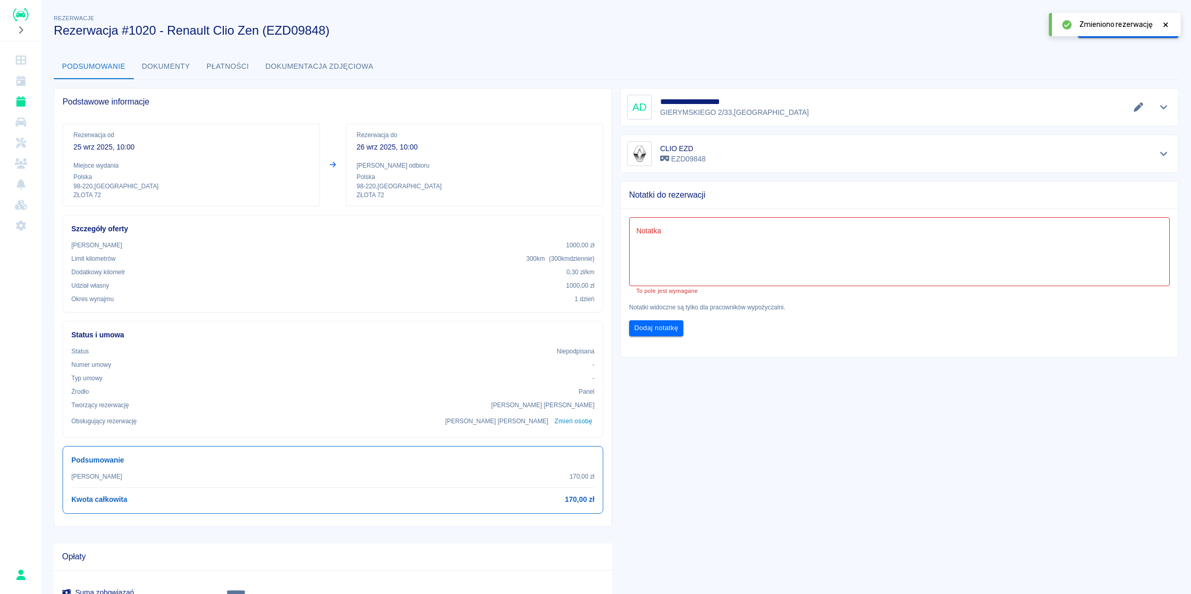
drag, startPoint x: 1140, startPoint y: 46, endPoint x: 1179, endPoint y: 35, distance: 40.3
click at [1141, 46] on div "**********" at bounding box center [616, 326] width 1150 height 645
click at [1169, 22] on icon at bounding box center [1165, 24] width 9 height 7
click at [1166, 24] on button "drop-down" at bounding box center [1168, 28] width 21 height 19
click at [1110, 27] on button "Wygeneruj umowę" at bounding box center [1118, 28] width 80 height 19
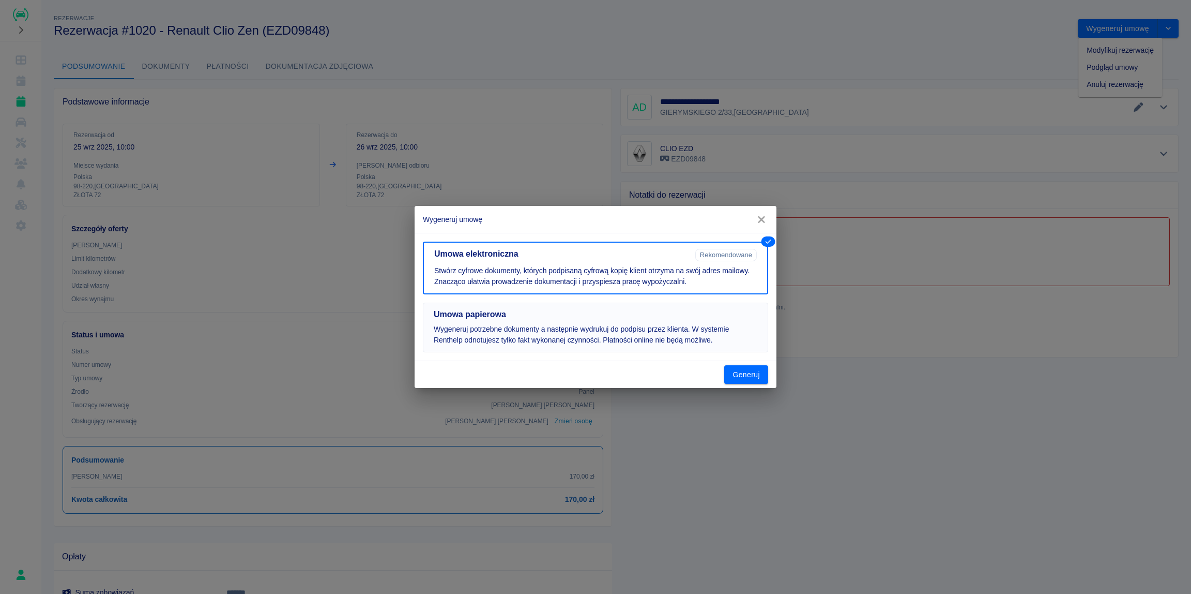
click at [525, 326] on p "Wygeneruj potrzebne dokumenty a następnie wydrukuj do podpisu przez klienta. W …" at bounding box center [596, 335] width 324 height 22
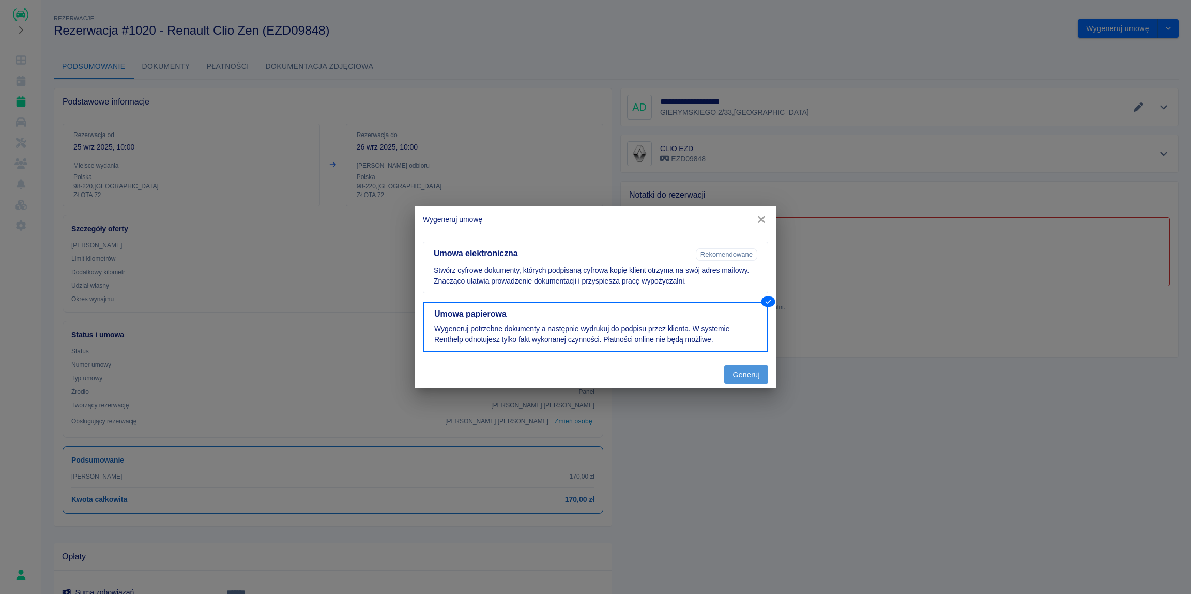
click at [741, 372] on button "Generuj" at bounding box center [746, 374] width 44 height 19
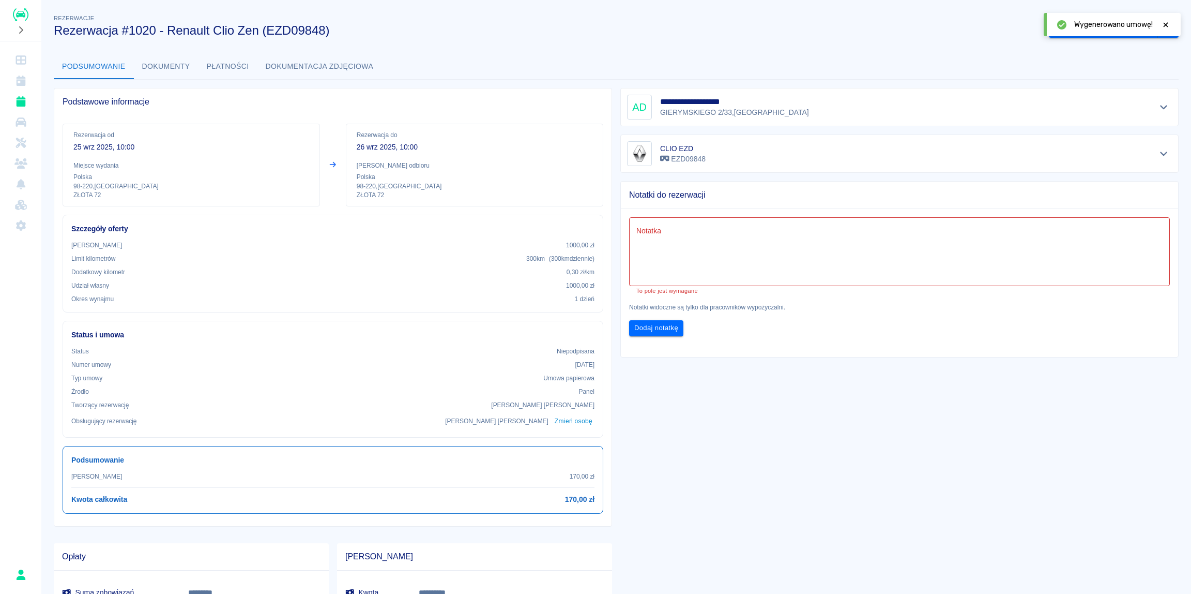
click at [160, 69] on button "Dokumenty" at bounding box center [166, 66] width 65 height 25
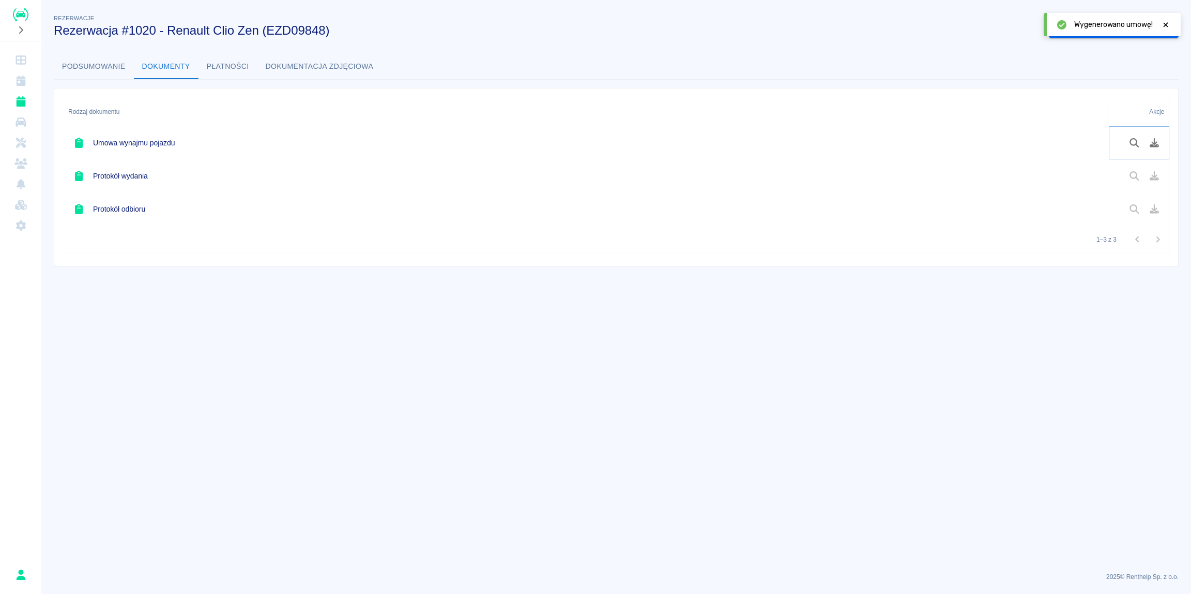
click at [1153, 143] on icon "Pobierz dokument" at bounding box center [1154, 142] width 9 height 9
click at [1124, 31] on button "Oznacz: umowa podpisana" at bounding box center [1103, 28] width 109 height 19
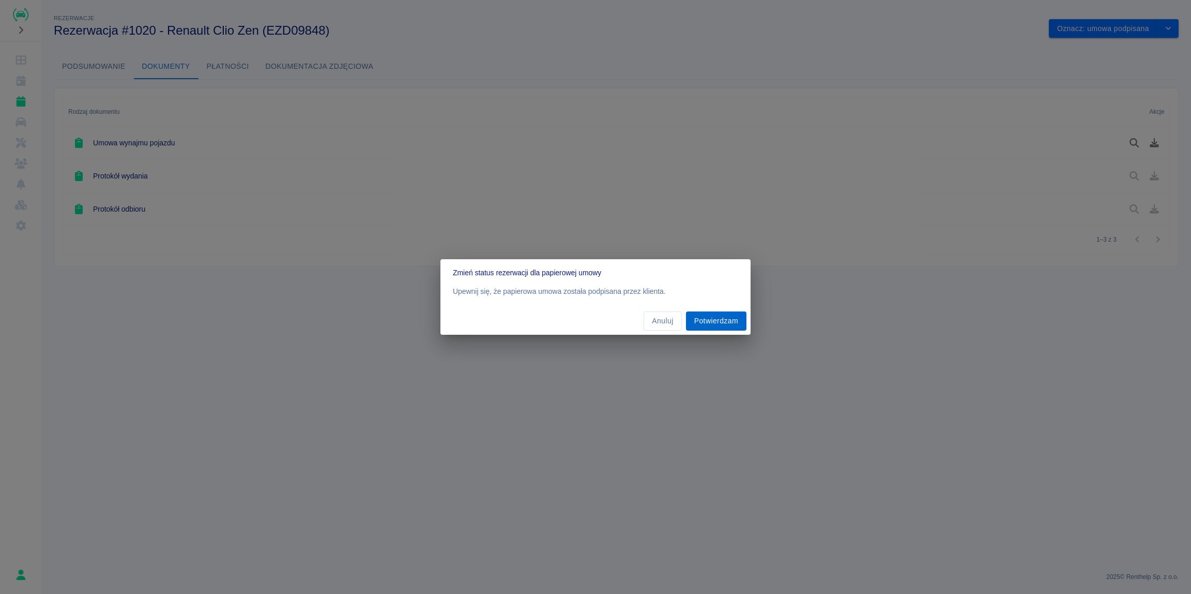
click at [713, 319] on button "Potwierdzam" at bounding box center [716, 320] width 60 height 19
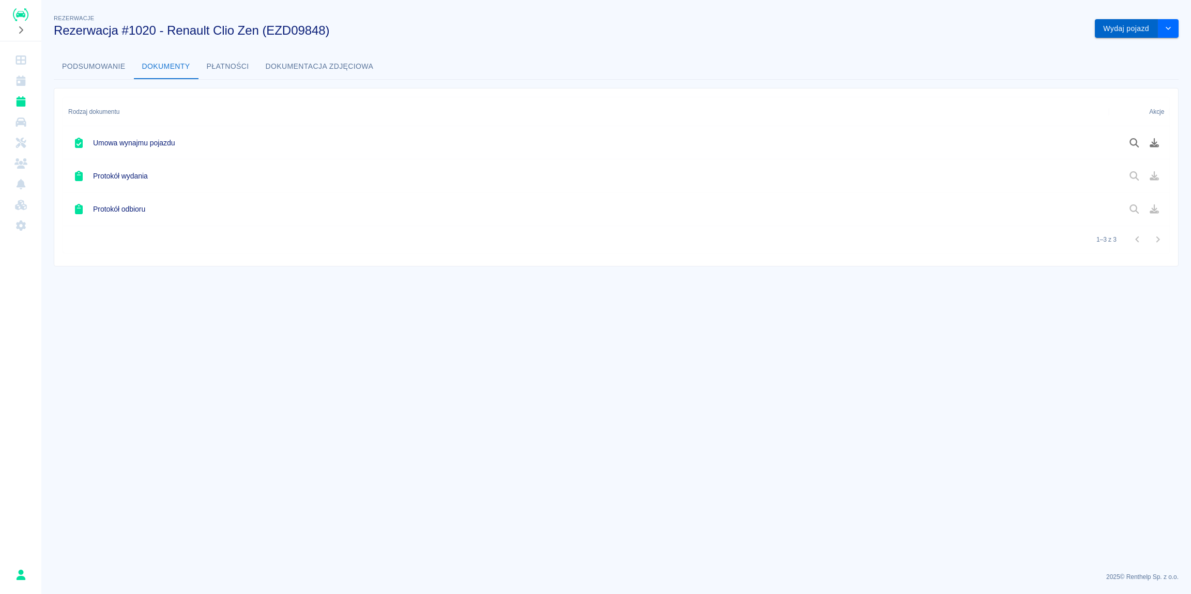
click at [1139, 28] on button "Wydaj pojazd" at bounding box center [1126, 28] width 63 height 19
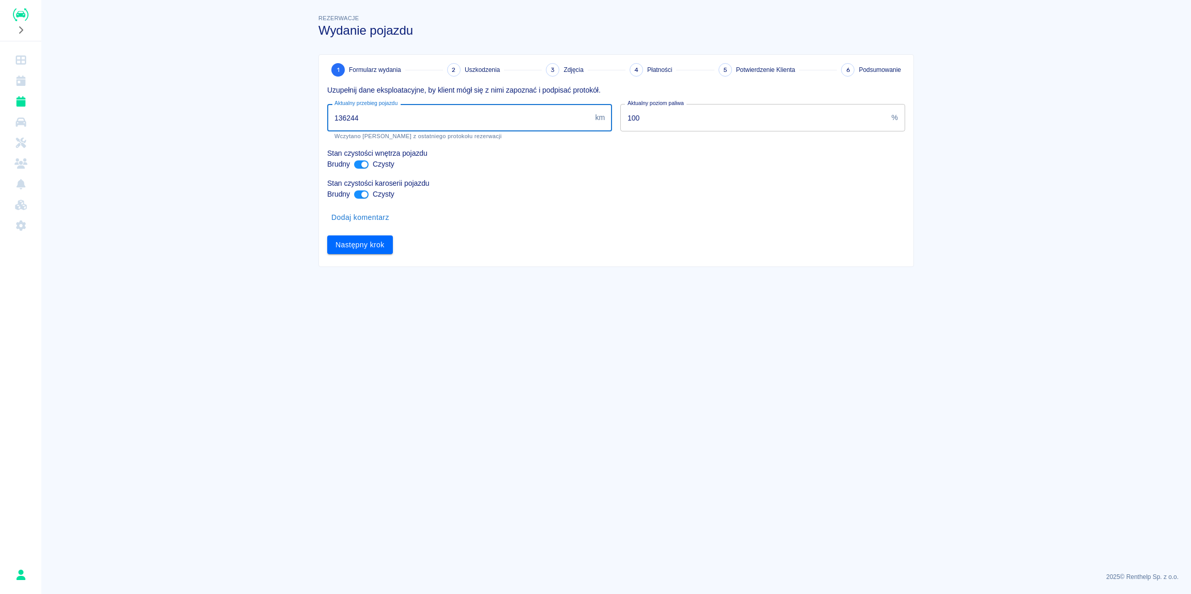
drag, startPoint x: 360, startPoint y: 119, endPoint x: 352, endPoint y: 120, distance: 8.9
click at [352, 120] on input "136244" at bounding box center [459, 117] width 264 height 27
type input "136250"
click at [358, 193] on input "ant design" at bounding box center [364, 194] width 25 height 8
checkbox input "false"
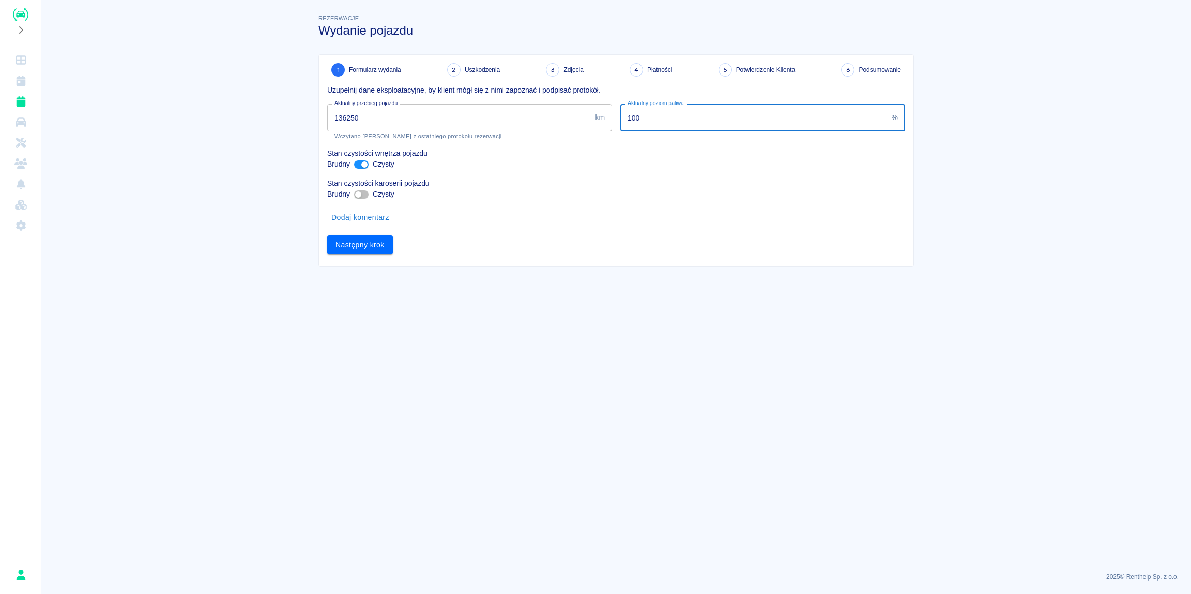
drag, startPoint x: 740, startPoint y: 119, endPoint x: 525, endPoint y: 122, distance: 214.6
click at [620, 122] on input "100" at bounding box center [753, 117] width 267 height 27
type input "93"
click at [688, 261] on div "1 Formularz wydania 2 Uszkodzenia 3 Zdjęcia 4 Płatności 5 Potwierdzenie Klienta…" at bounding box center [616, 160] width 595 height 211
click at [366, 245] on button "Następny krok" at bounding box center [360, 244] width 66 height 19
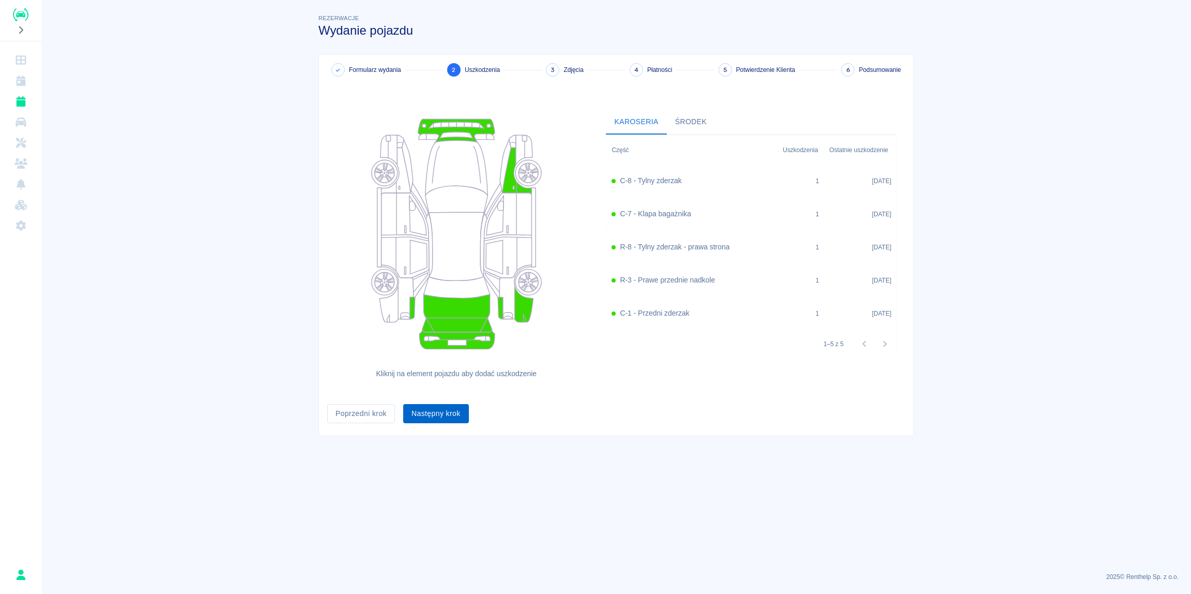
click at [449, 411] on button "Następny krok" at bounding box center [436, 413] width 66 height 19
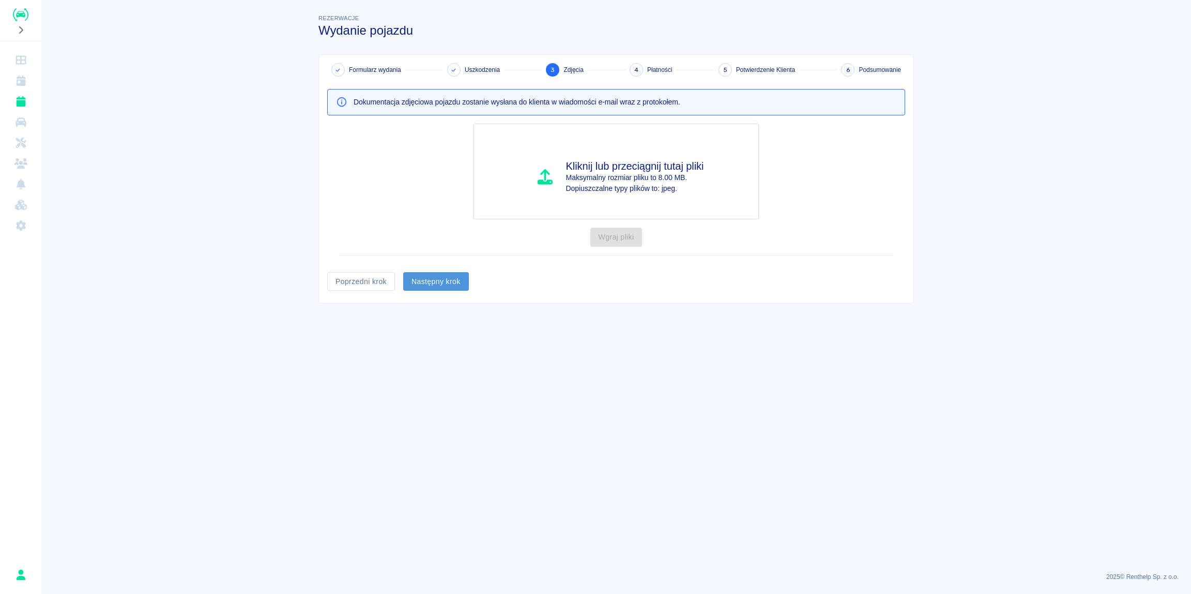
click at [441, 280] on button "Następny krok" at bounding box center [436, 281] width 66 height 19
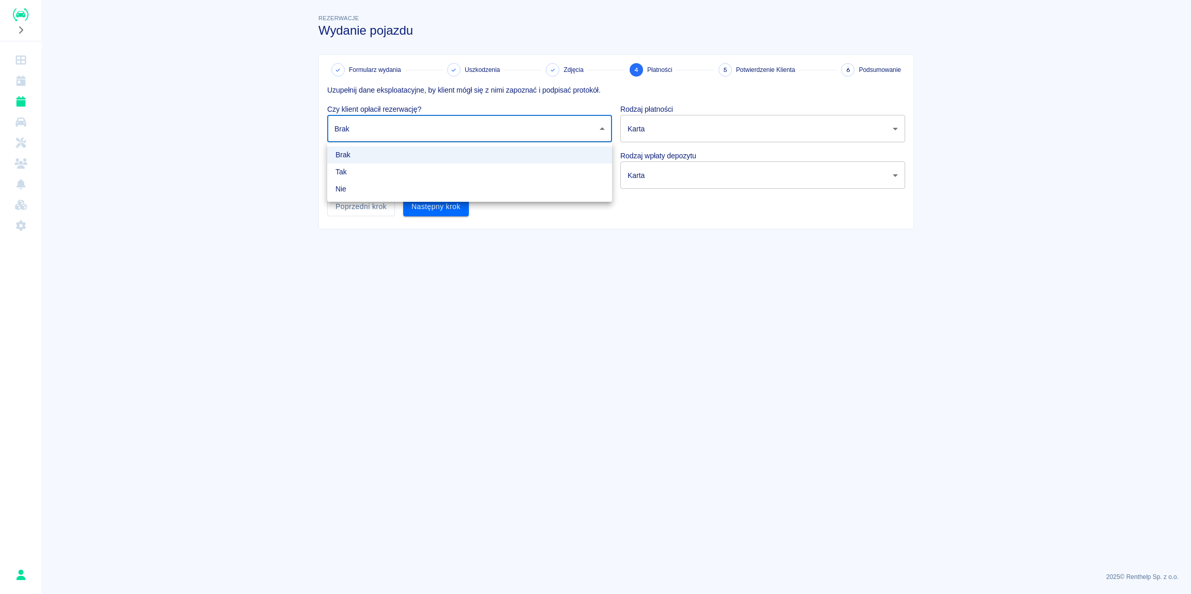
click at [377, 132] on body "Używamy plików Cookies, by zapewnić Ci najlepsze możliwe doświadczenie. Aby dow…" at bounding box center [595, 297] width 1191 height 594
click at [361, 174] on li "Tak" at bounding box center [469, 171] width 285 height 17
type input "true"
click at [372, 179] on body "Używamy plików Cookies, by zapewnić Ci najlepsze możliwe doświadczenie. Aby dow…" at bounding box center [595, 297] width 1191 height 594
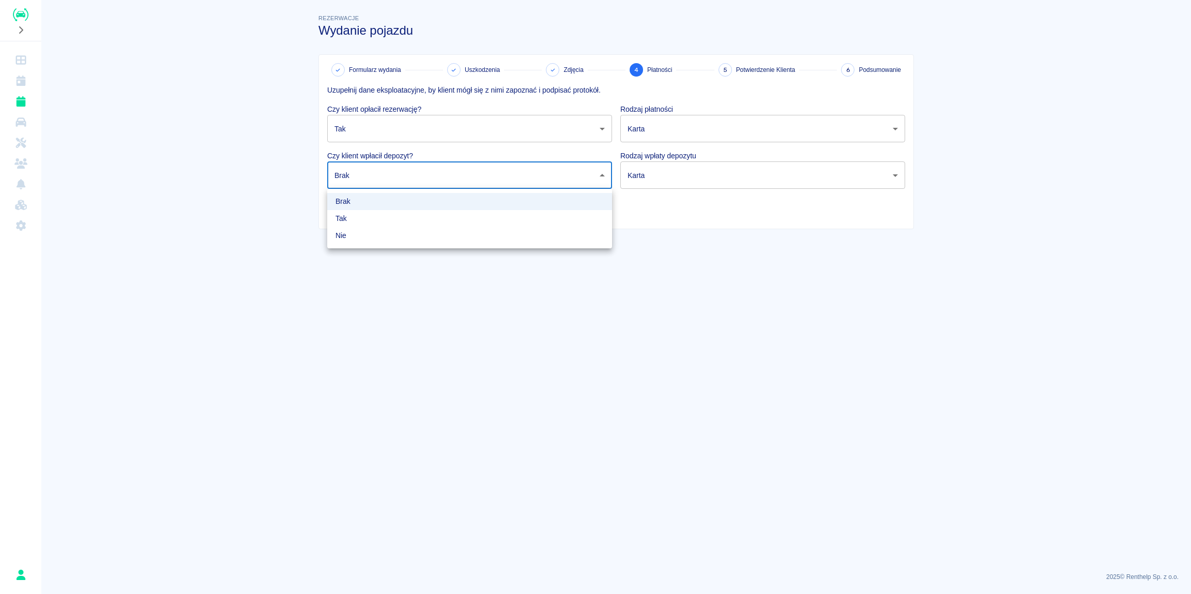
click at [363, 220] on li "Tak" at bounding box center [469, 218] width 285 height 17
type input "true"
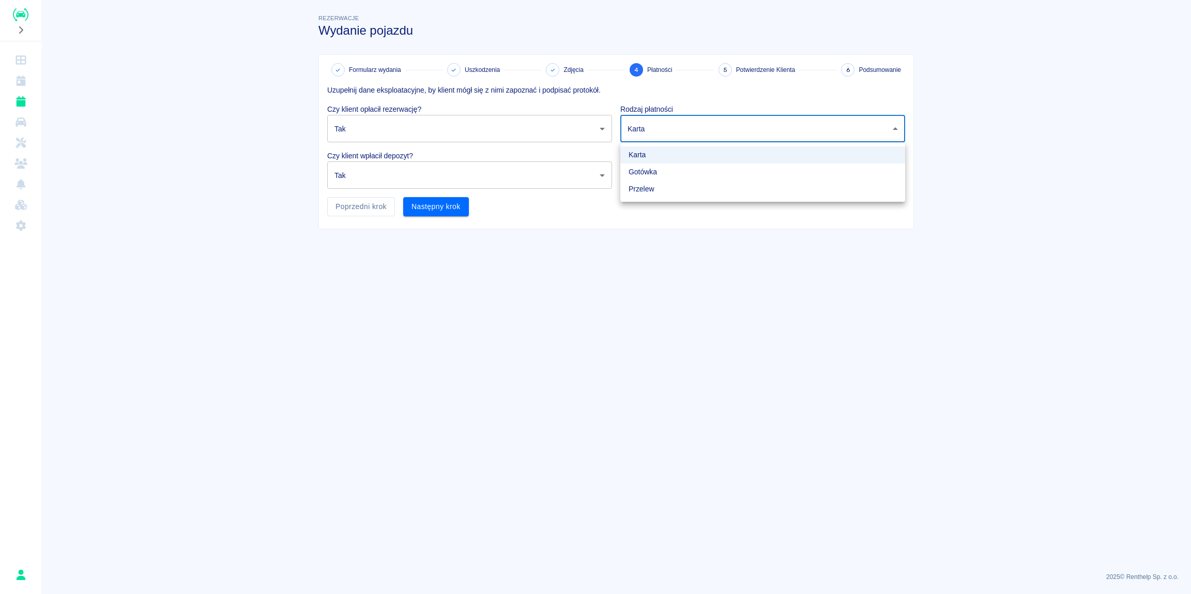
click at [683, 127] on body "Używamy plików Cookies, by zapewnić Ci najlepsze możliwe doświadczenie. Aby dow…" at bounding box center [595, 297] width 1191 height 594
click at [648, 175] on li "Gotówka" at bounding box center [762, 171] width 285 height 17
type input "cash"
click at [672, 172] on body "Używamy plików Cookies, by zapewnić Ci najlepsze możliwe doświadczenie. Aby dow…" at bounding box center [595, 297] width 1191 height 594
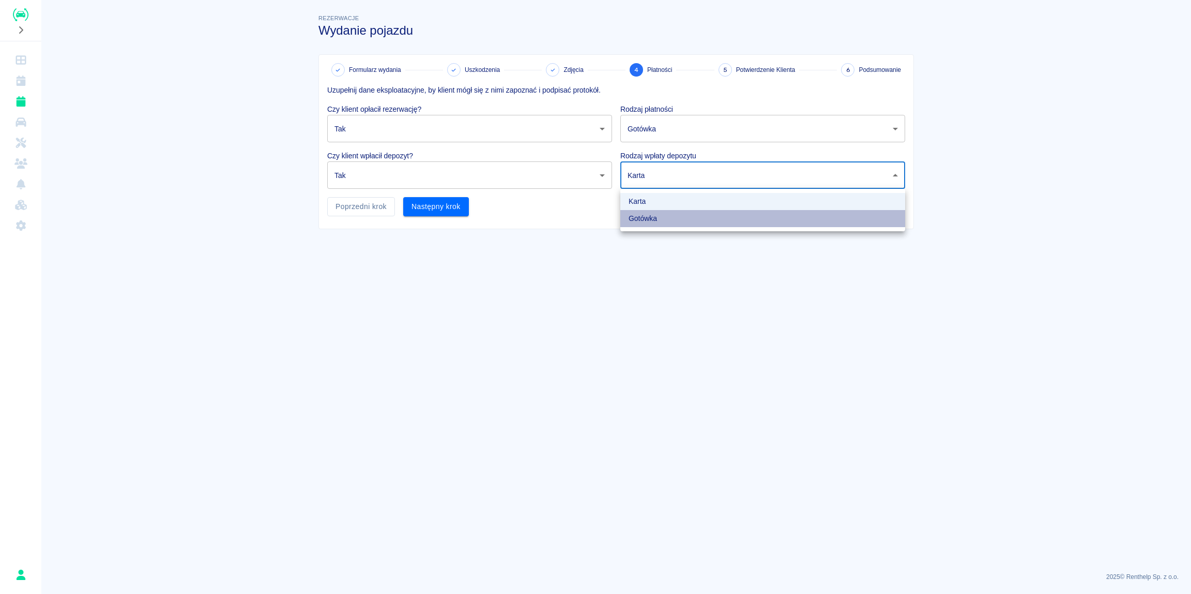
click at [650, 225] on li "Gotówka" at bounding box center [762, 218] width 285 height 17
type input "cash"
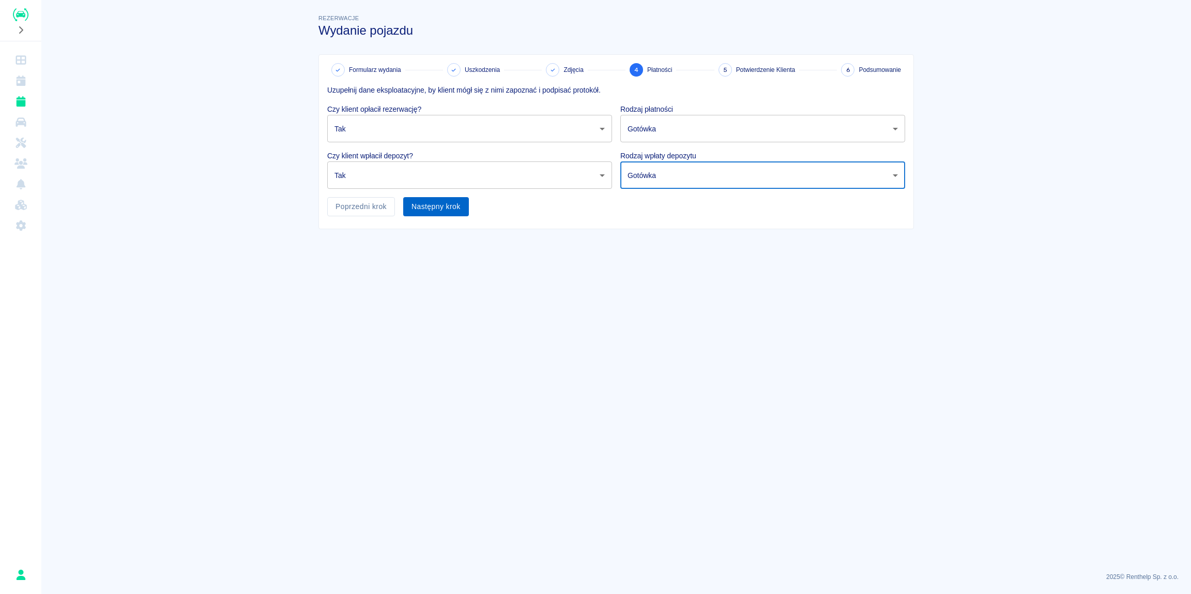
click at [445, 207] on button "Następny krok" at bounding box center [436, 206] width 66 height 19
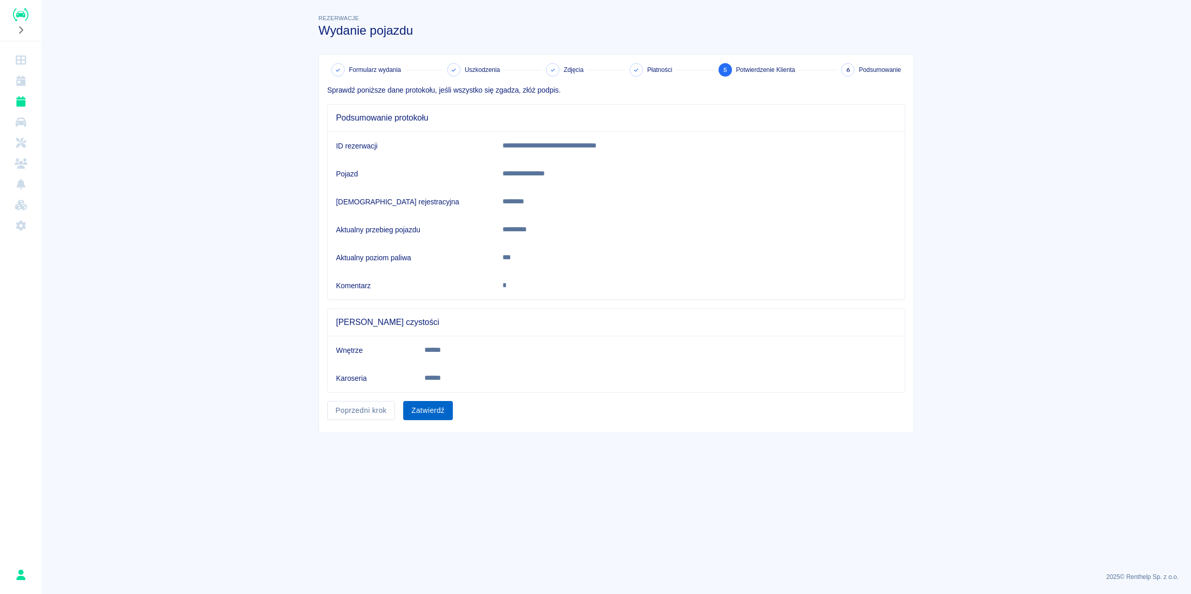
click at [442, 410] on button "Zatwierdź" at bounding box center [428, 410] width 50 height 19
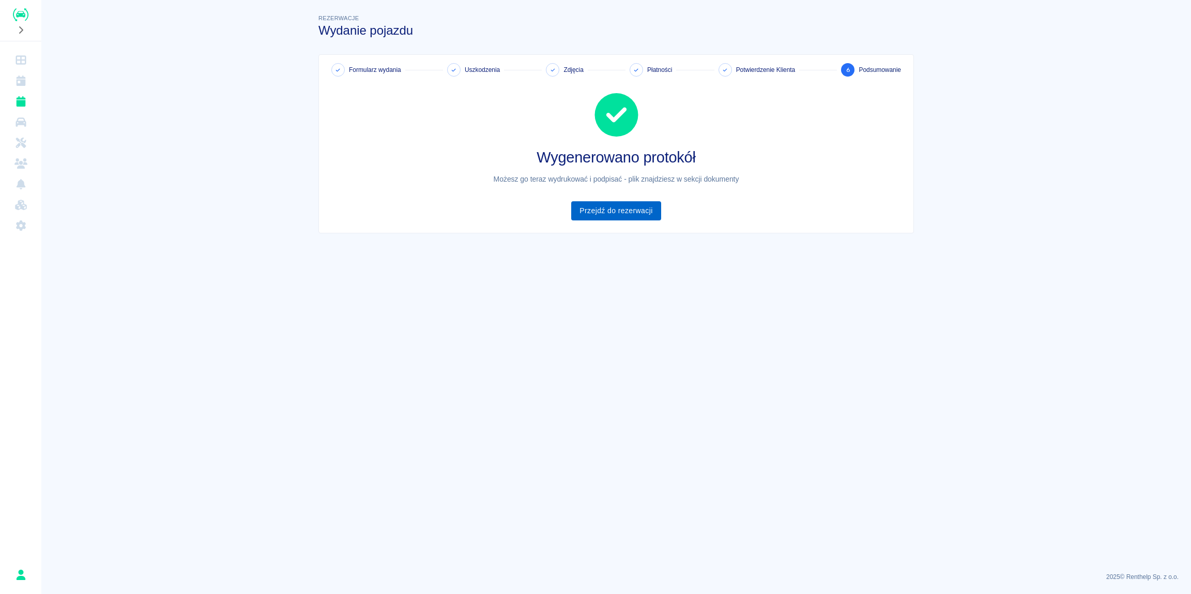
click at [620, 210] on link "Przejdź do rezerwacji" at bounding box center [615, 210] width 89 height 19
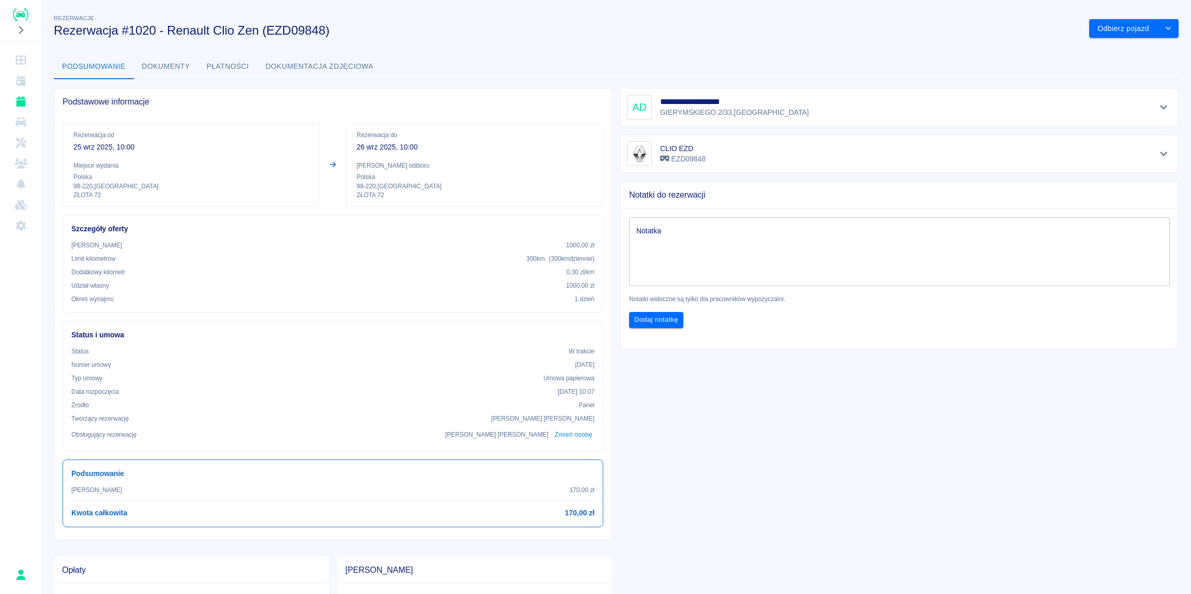
click at [171, 63] on button "Dokumenty" at bounding box center [166, 66] width 65 height 25
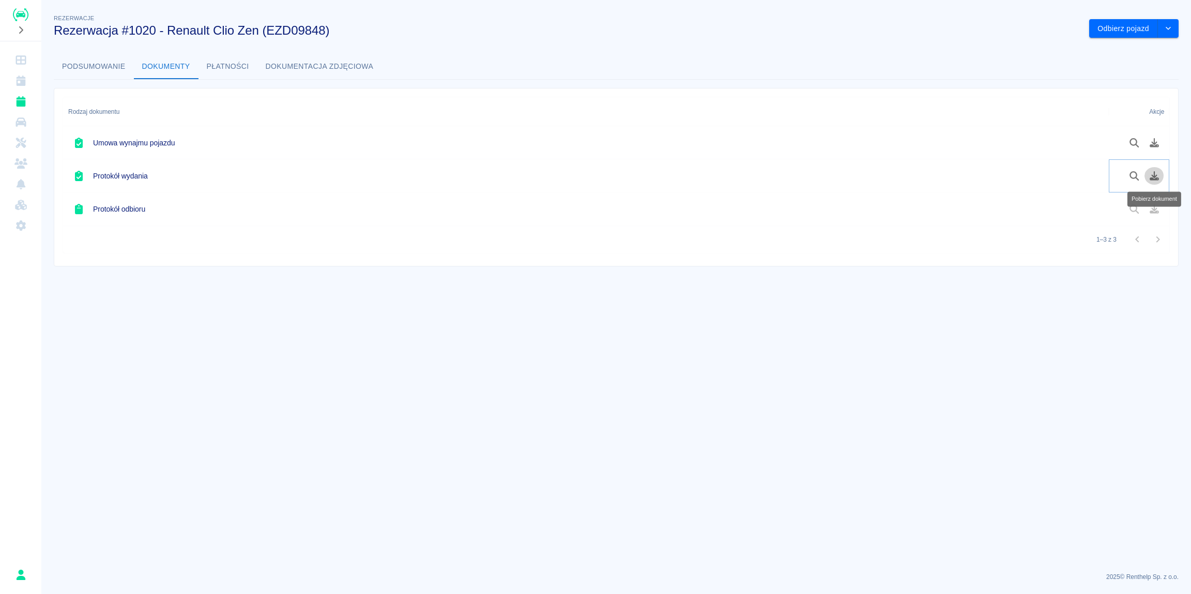
click at [1157, 175] on icon "Pobierz dokument" at bounding box center [1154, 175] width 9 height 9
